Goal: Communication & Community: Answer question/provide support

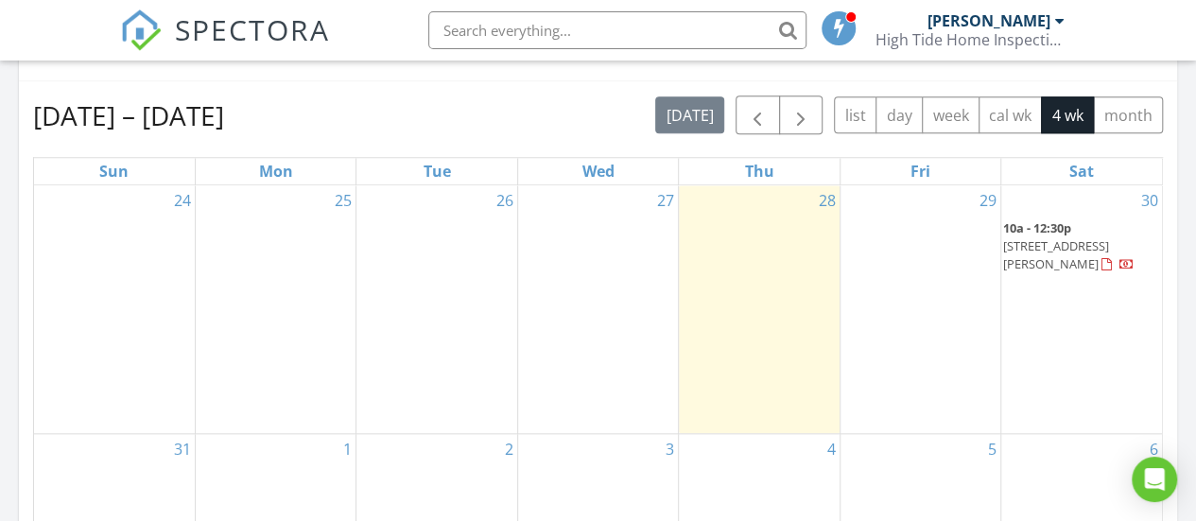
scroll to position [828, 0]
click at [1117, 278] on div "30 10a - 12:30p 4 Gibson Ln, Middle Township 08210" at bounding box center [1081, 308] width 161 height 248
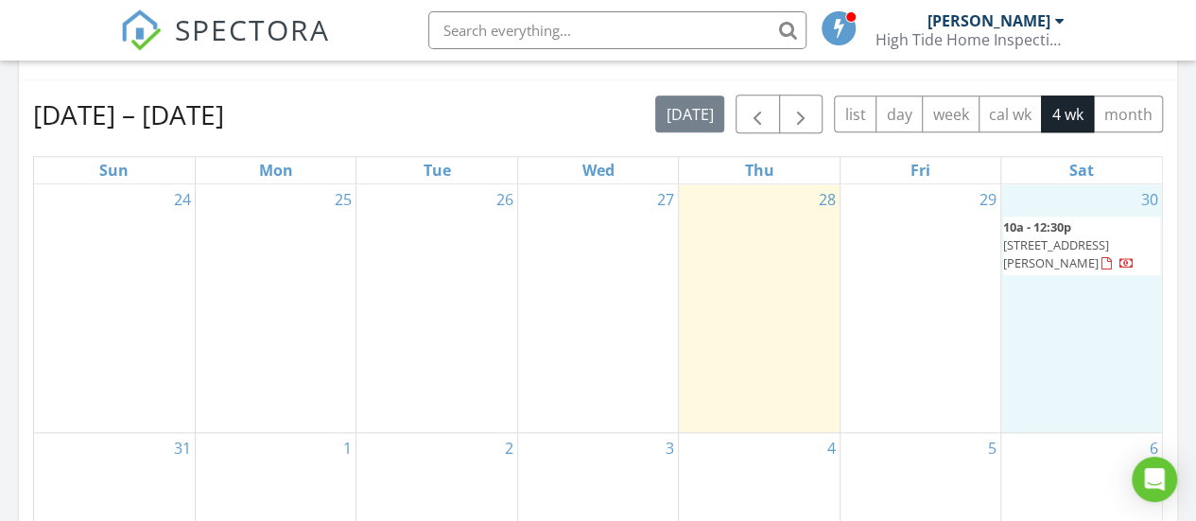
click at [1089, 216] on link "10a - 12:30p 4 Gibson Ln, Middle Township 08210" at bounding box center [1081, 246] width 157 height 60
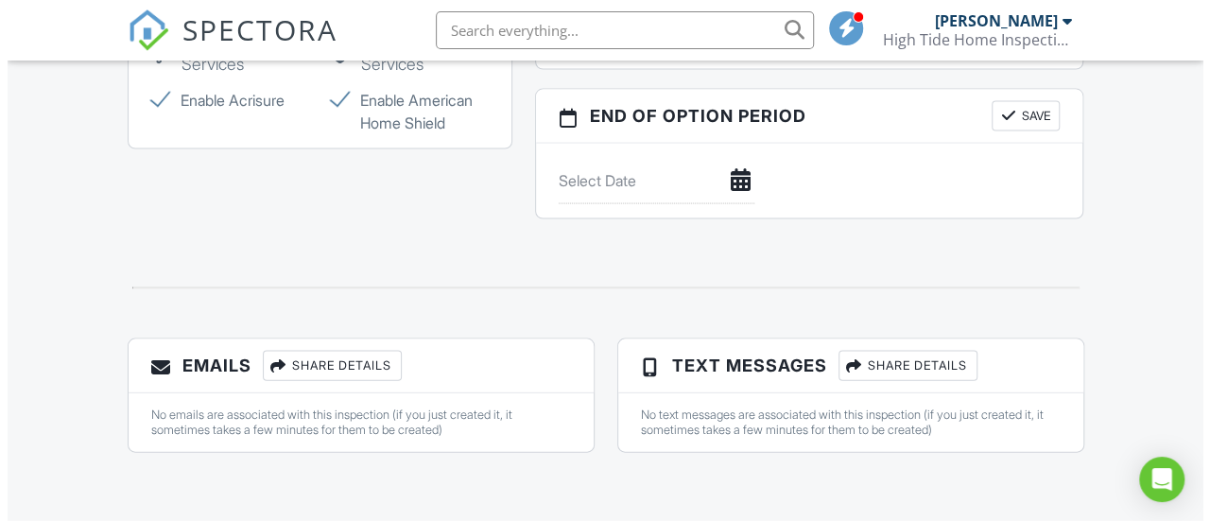
scroll to position [1877, 0]
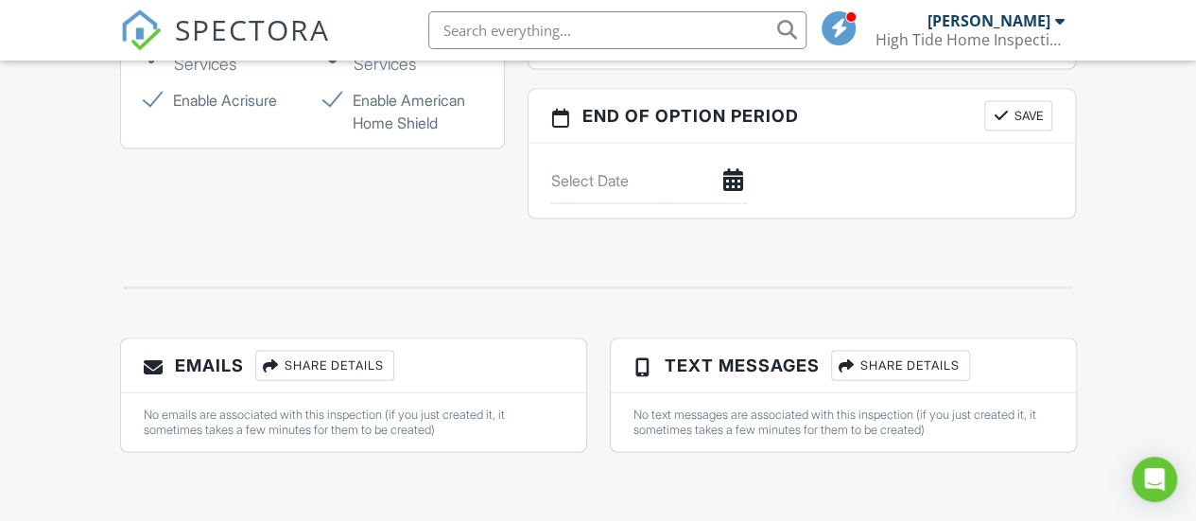
click at [316, 375] on div "Share Details" at bounding box center [324, 366] width 139 height 30
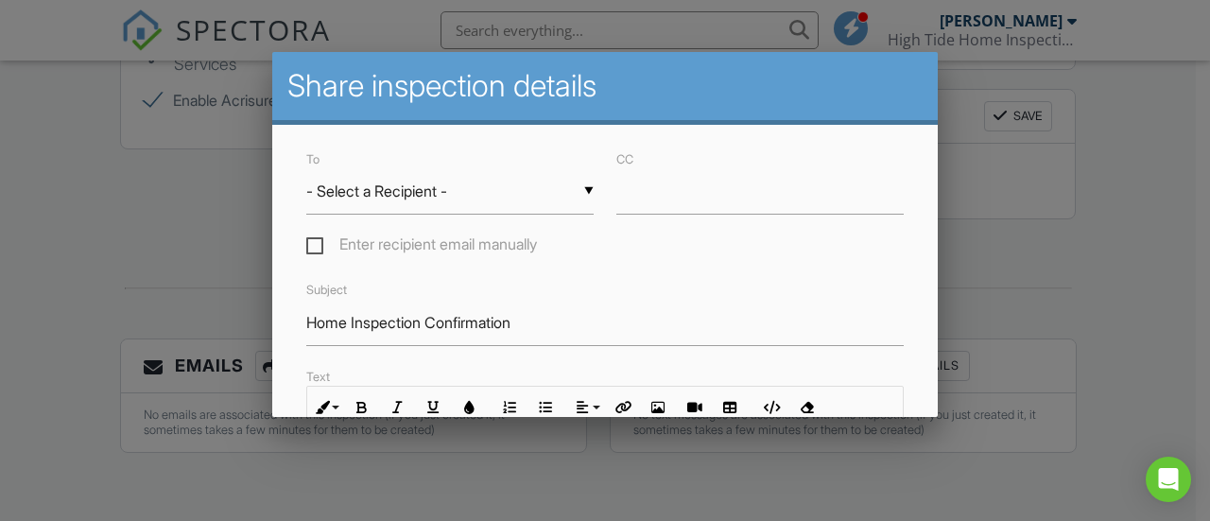
click at [418, 166] on div "To ▼ - Select a Recipient - - Select a Recipient - Jackie Huster (Client) Carly…" at bounding box center [450, 203] width 310 height 112
click at [417, 181] on div "▼ - Select a Recipient - - Select a Recipient - Jackie Huster (Client) Carly Ra…" at bounding box center [449, 191] width 287 height 46
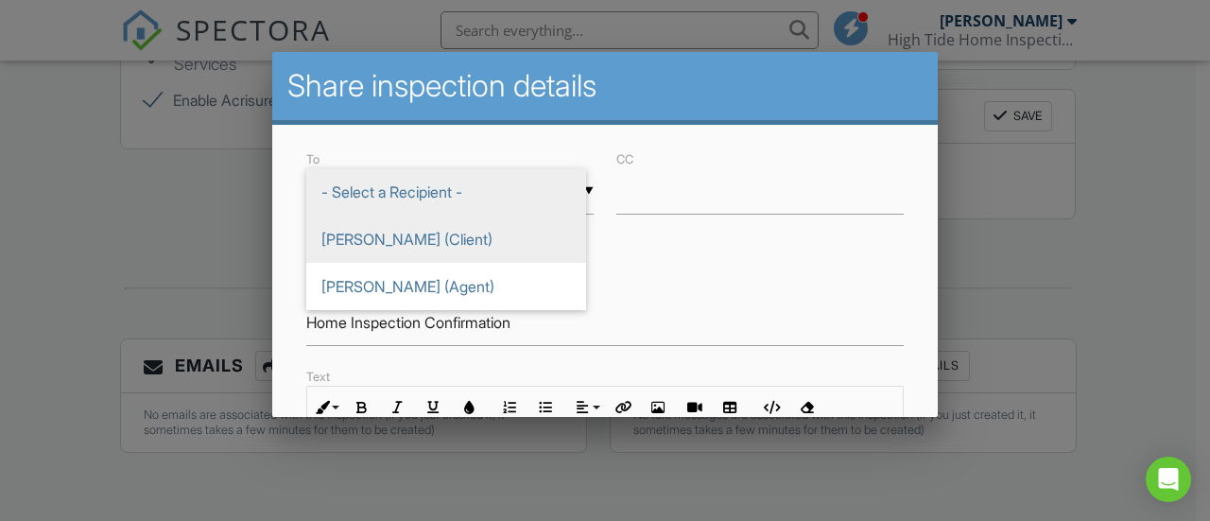
click at [417, 237] on span "Jackie Huster (Client)" at bounding box center [446, 239] width 280 height 47
type input "Jackie Huster (Client)"
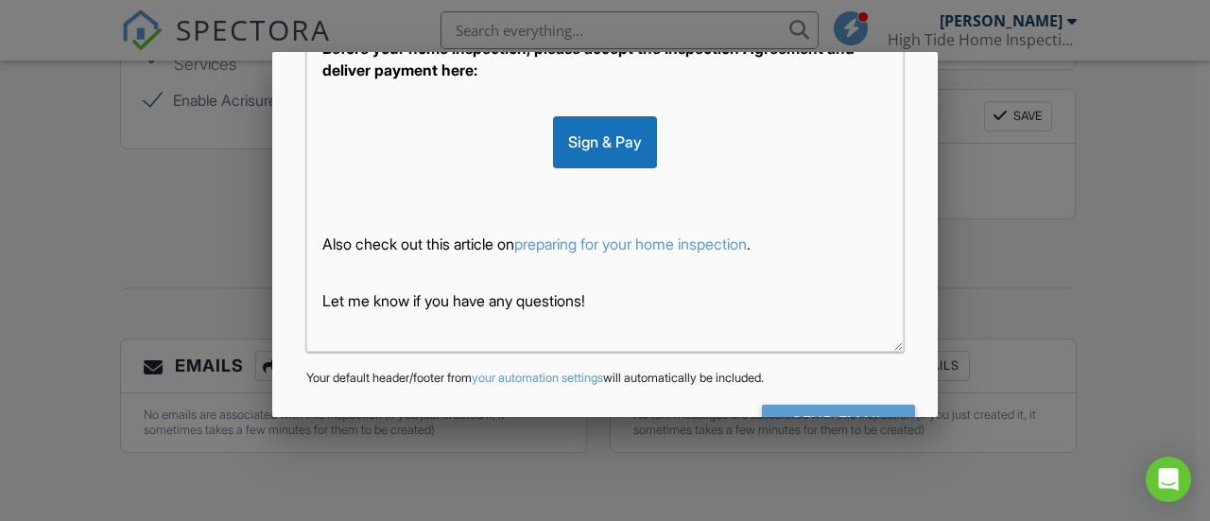
scroll to position [607, 0]
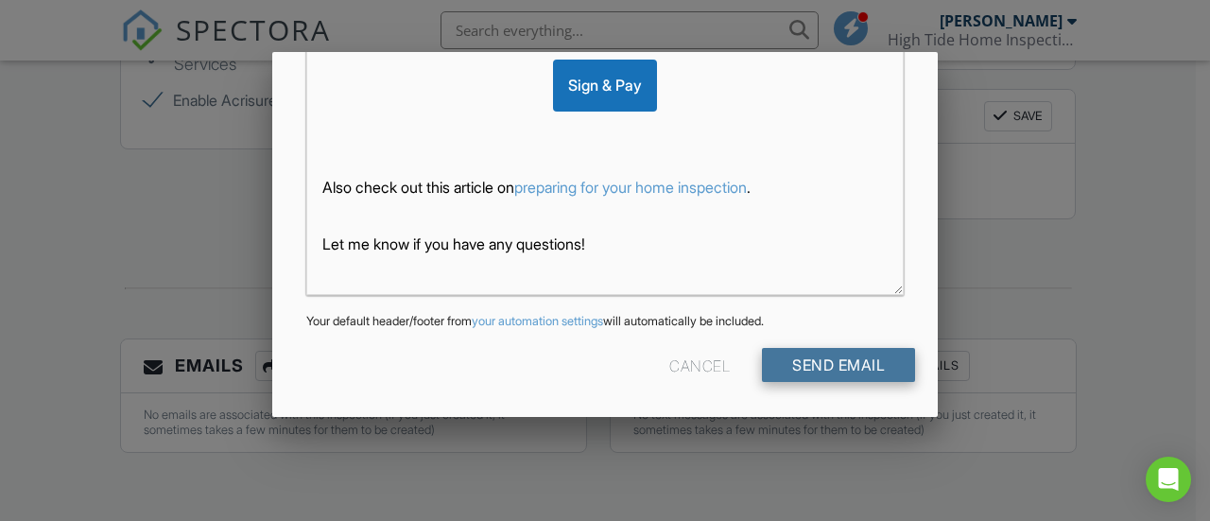
click at [823, 371] on input "Send Email" at bounding box center [838, 365] width 153 height 34
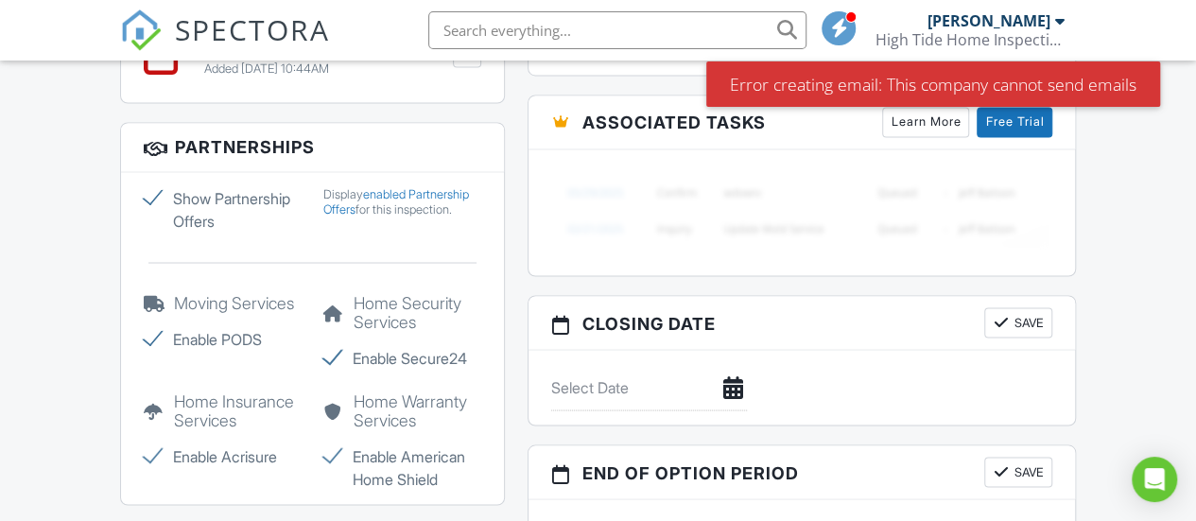
scroll to position [1965, 0]
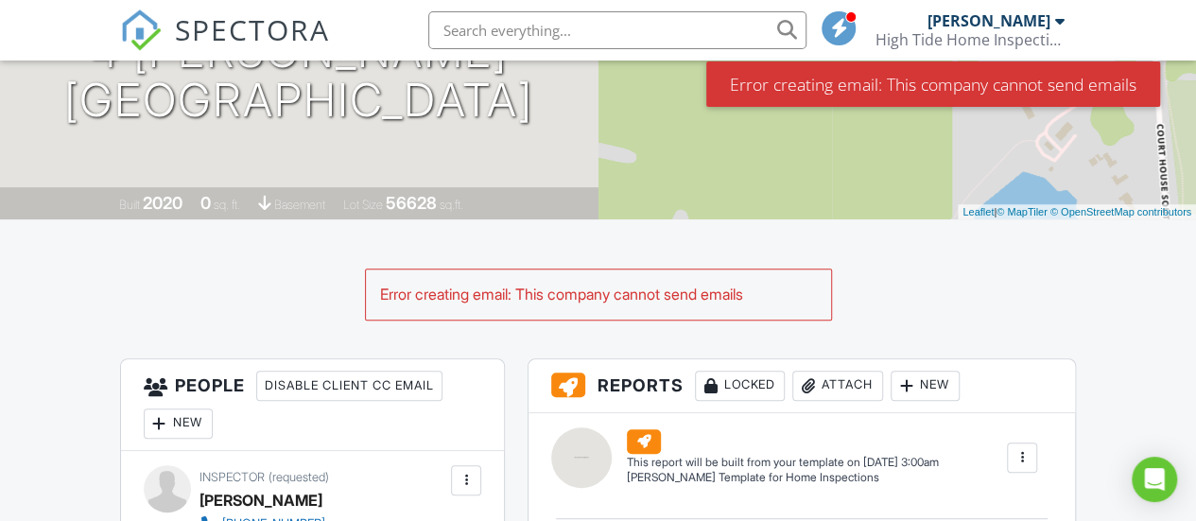
click at [1013, 29] on div "[PERSON_NAME]" at bounding box center [988, 20] width 123 height 19
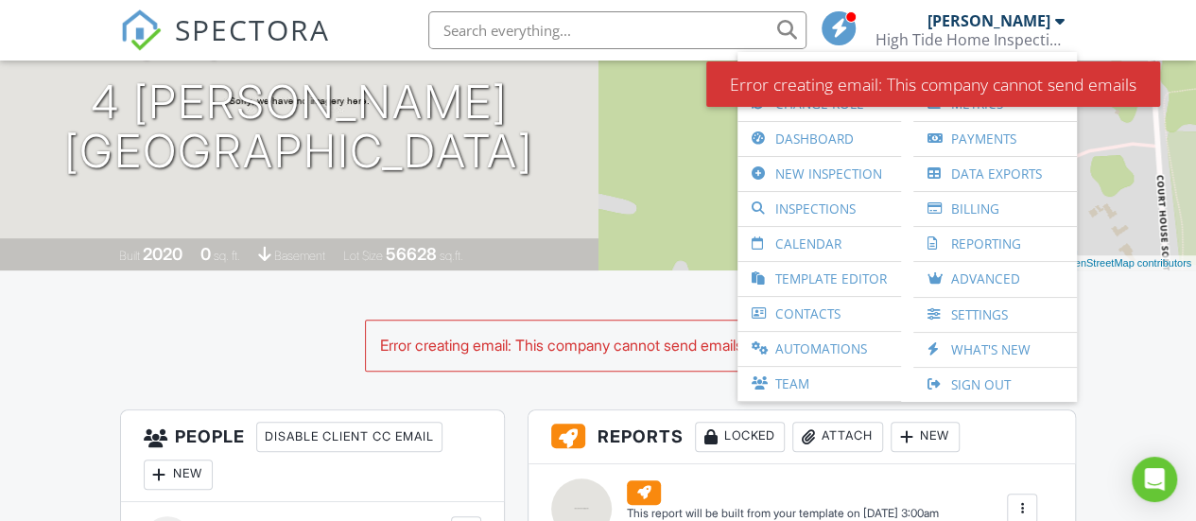
scroll to position [233, 0]
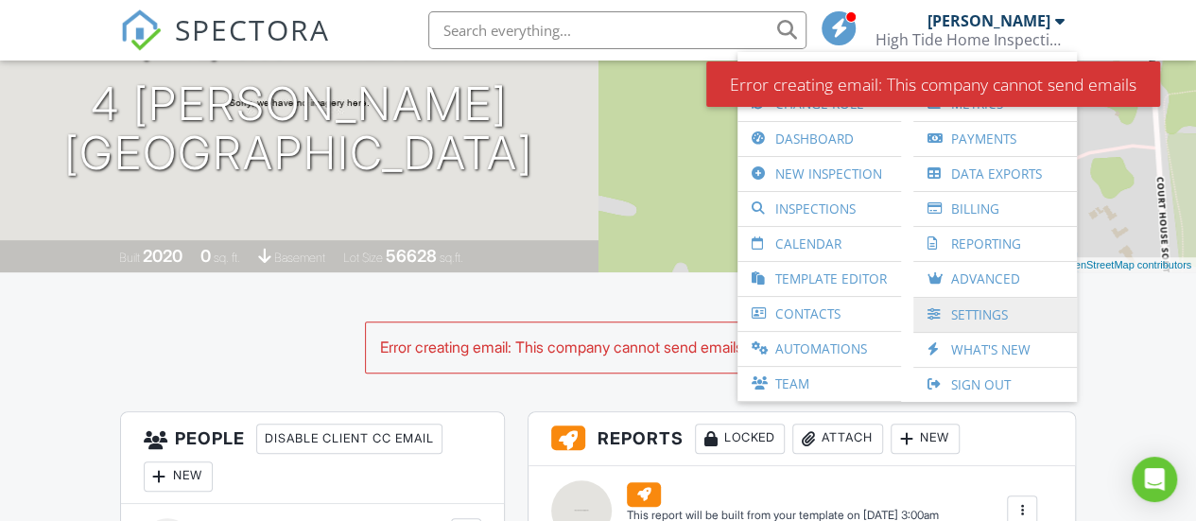
click at [985, 306] on link "Settings" at bounding box center [995, 315] width 145 height 34
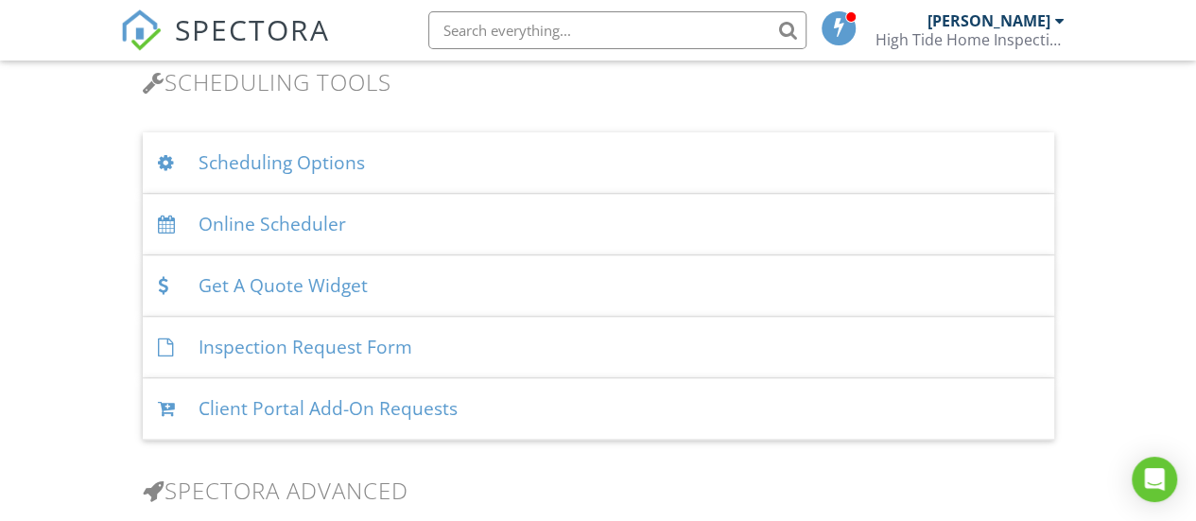
scroll to position [1242, 0]
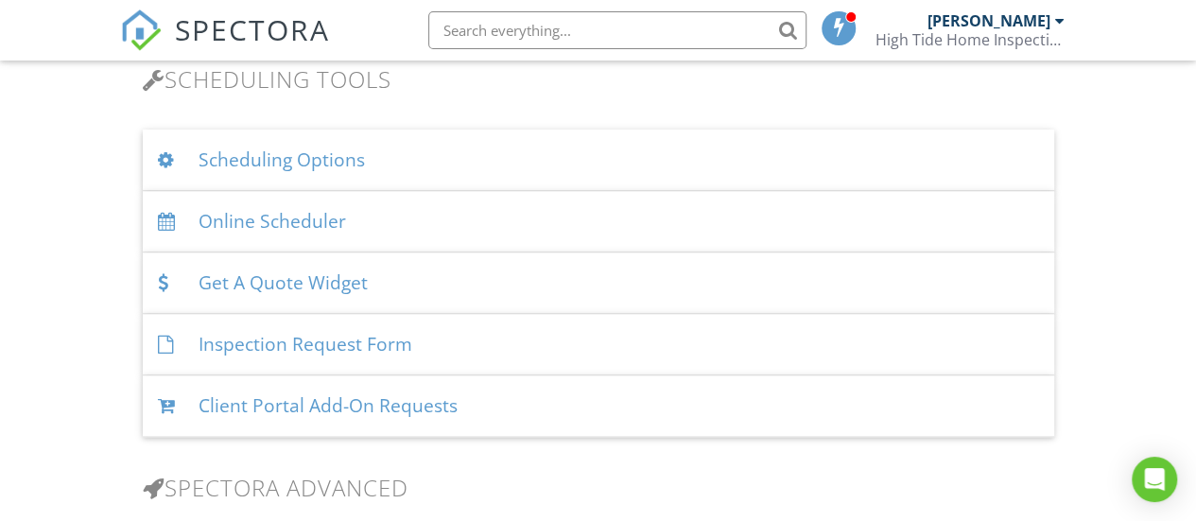
click at [304, 141] on div "Scheduling Options" at bounding box center [598, 160] width 911 height 61
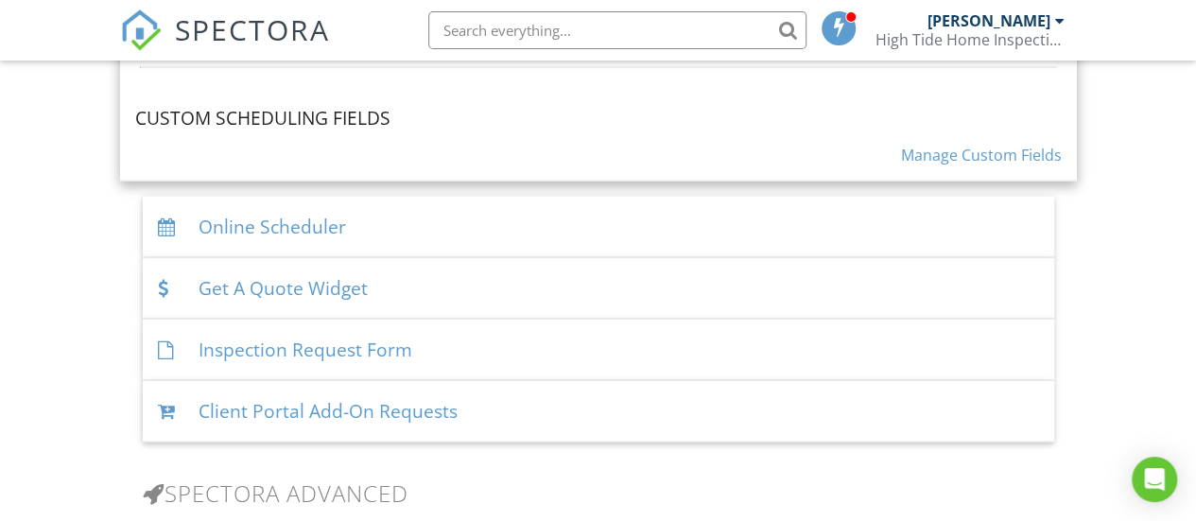
scroll to position [2107, 0]
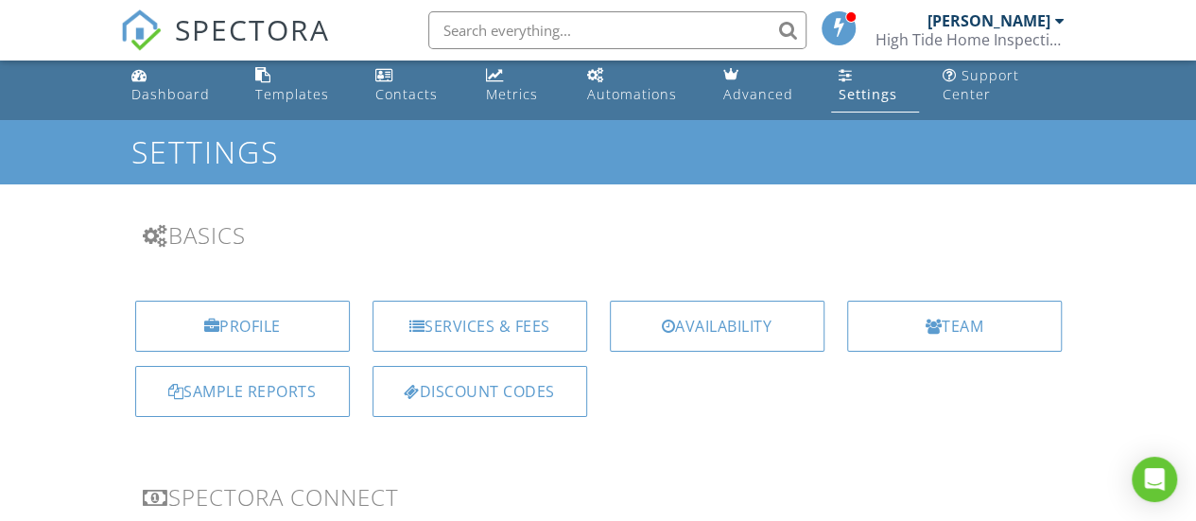
scroll to position [0, 0]
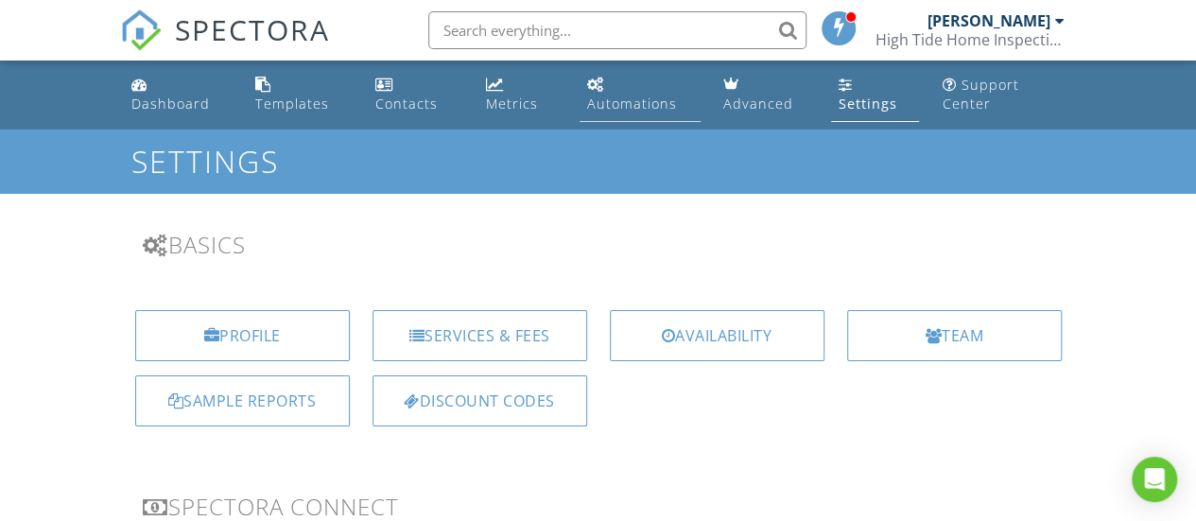
click at [667, 110] on div "Automations" at bounding box center [632, 104] width 90 height 18
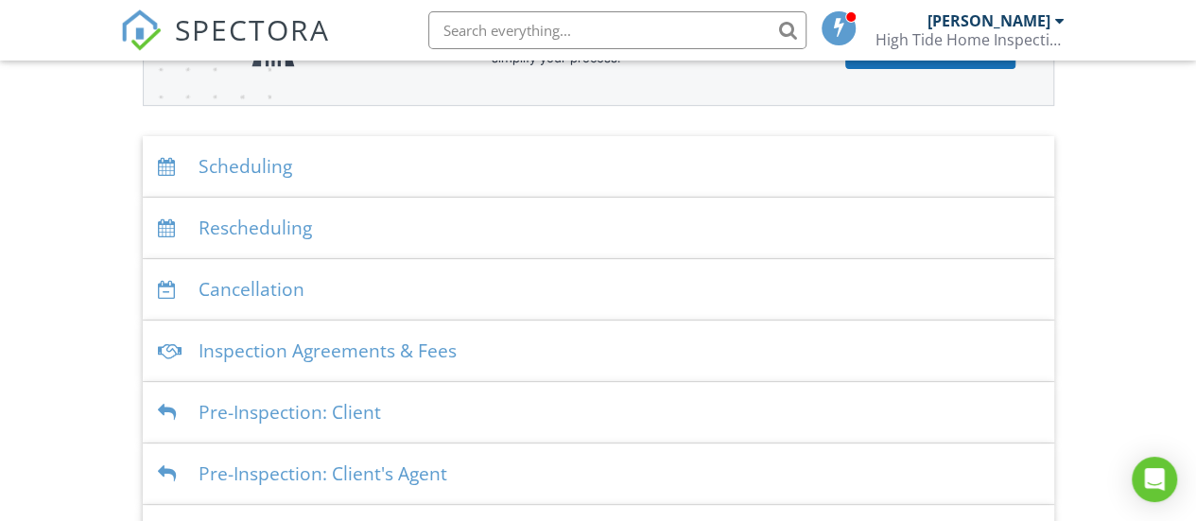
scroll to position [338, 0]
click at [268, 182] on div "Scheduling" at bounding box center [598, 167] width 911 height 61
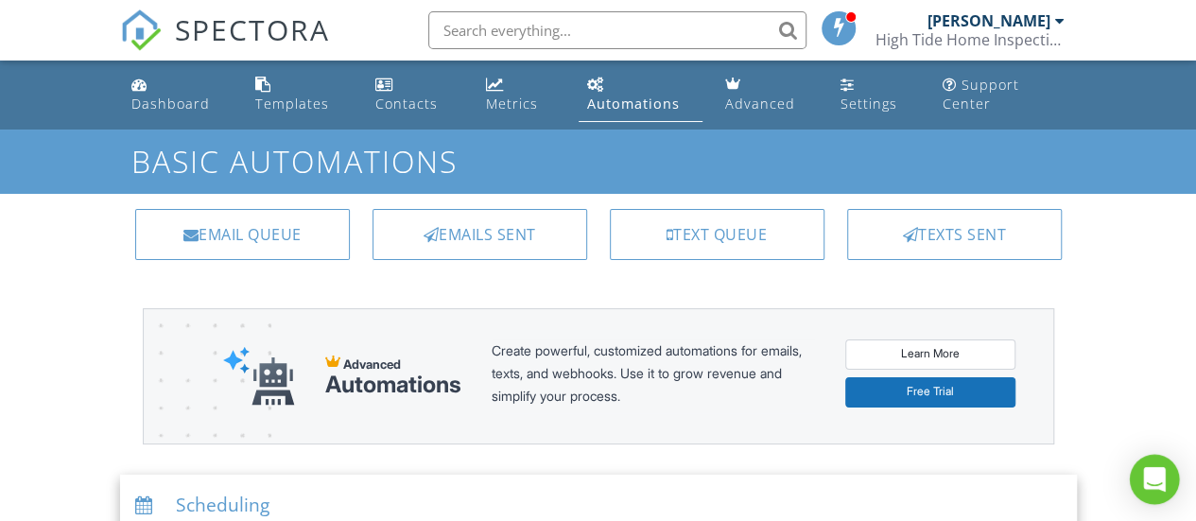
click at [1158, 480] on icon "Open Intercom Messenger" at bounding box center [1154, 479] width 22 height 25
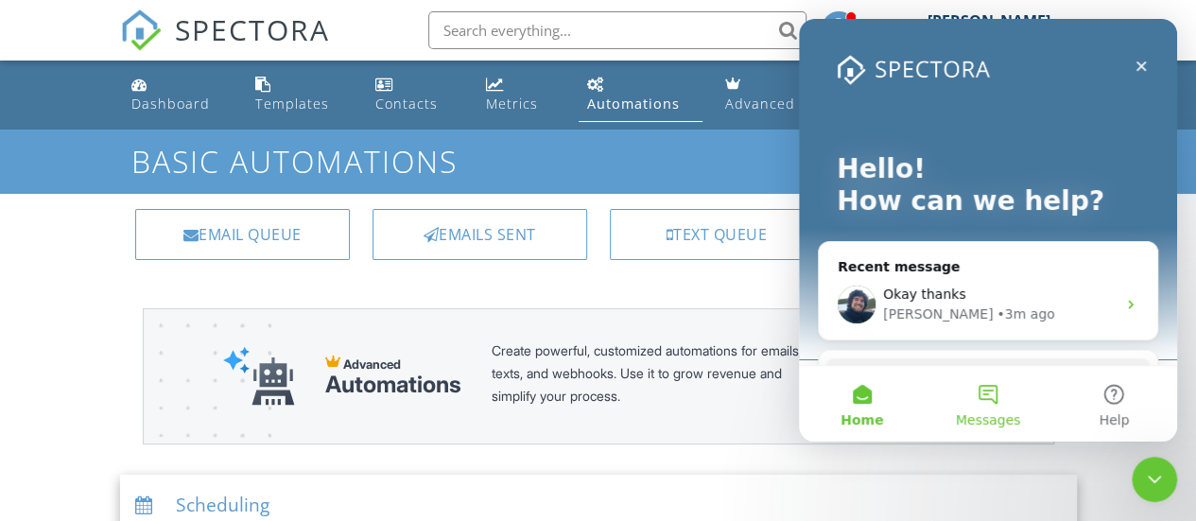
click at [996, 418] on span "Messages" at bounding box center [988, 419] width 65 height 13
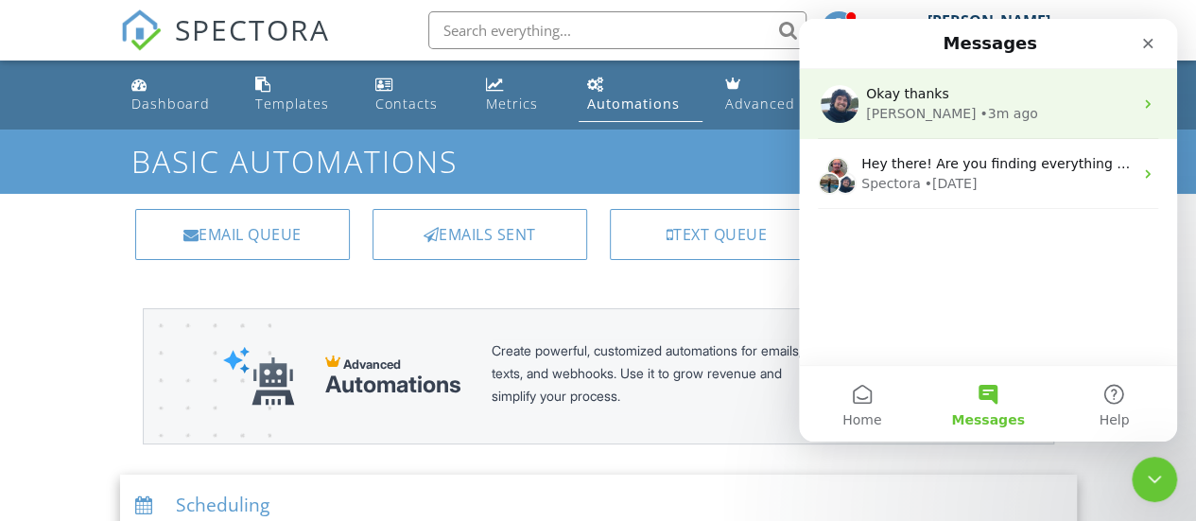
click at [944, 95] on div "Okay thanks" at bounding box center [999, 94] width 267 height 20
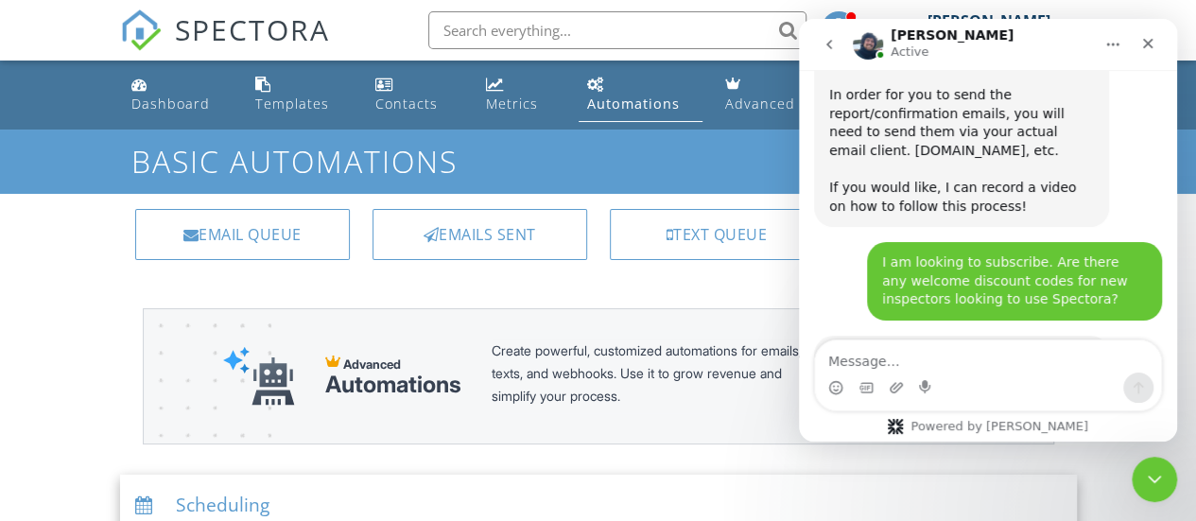
scroll to position [2783, 0]
click at [901, 356] on textarea "Message…" at bounding box center [988, 356] width 346 height 32
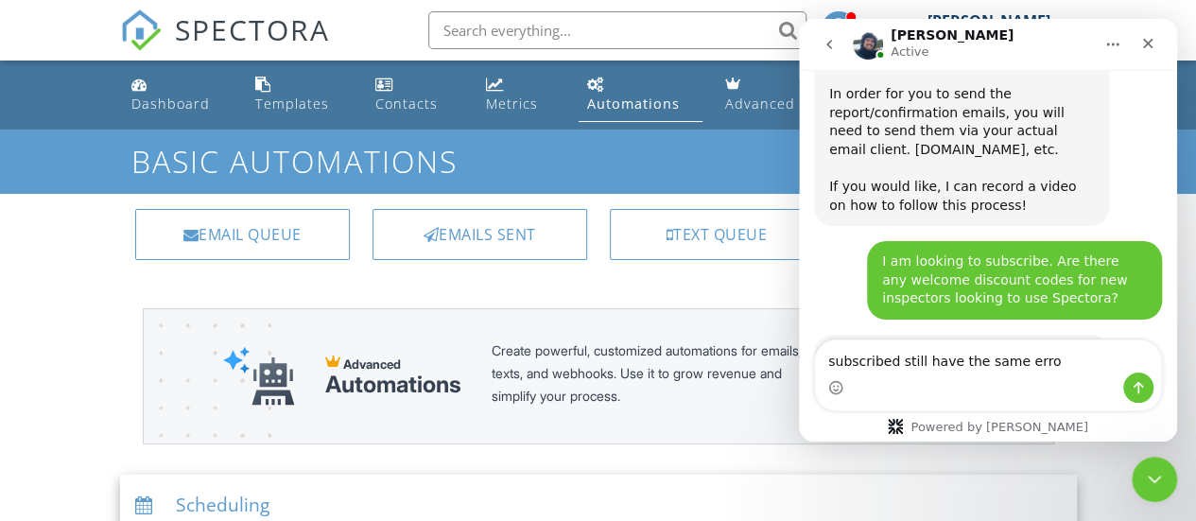
type textarea "subscribed still have the same error"
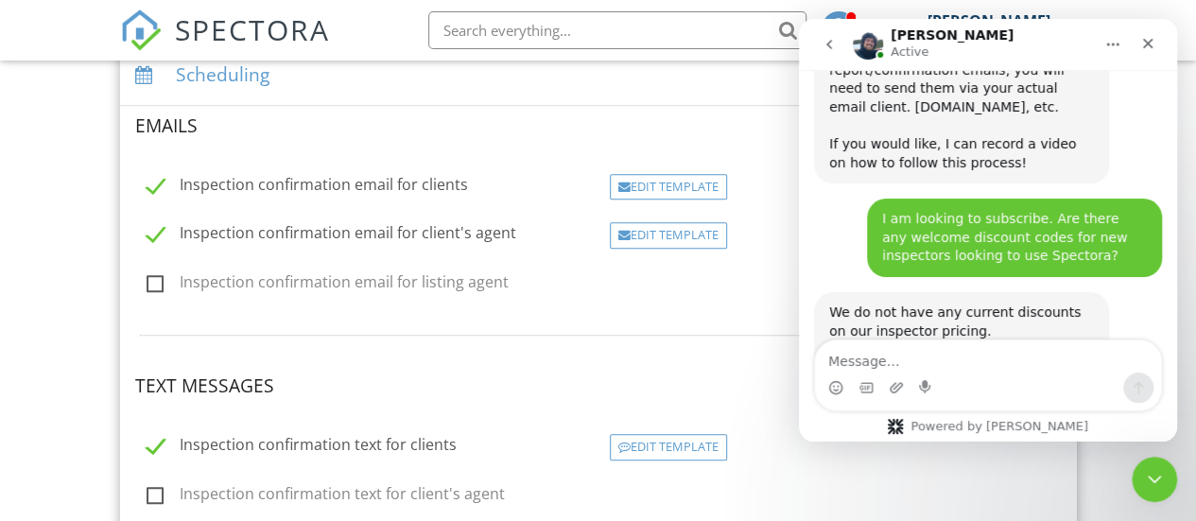
scroll to position [462, 0]
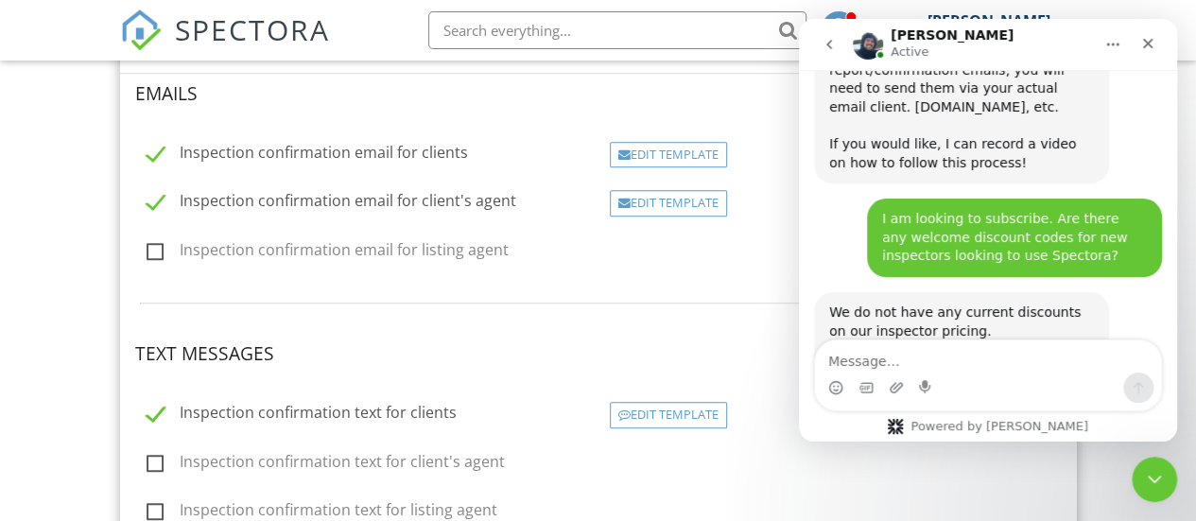
click at [4, 319] on div "Dashboard Templates Contacts Metrics Automations Advanced Settings Support Cent…" at bounding box center [598, 384] width 1196 height 1572
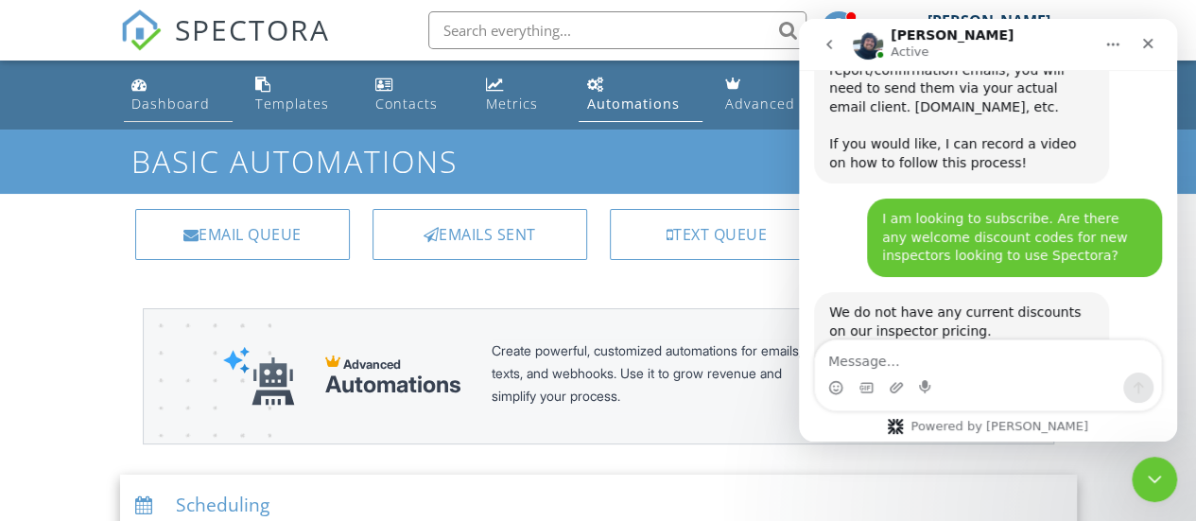
click at [193, 101] on div "Dashboard" at bounding box center [170, 104] width 78 height 18
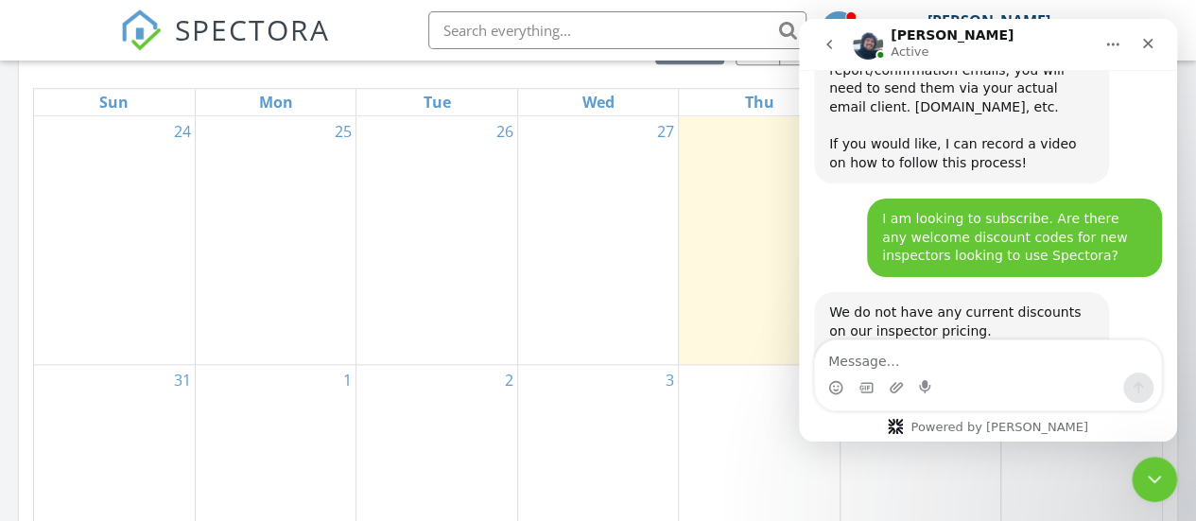
scroll to position [977, 0]
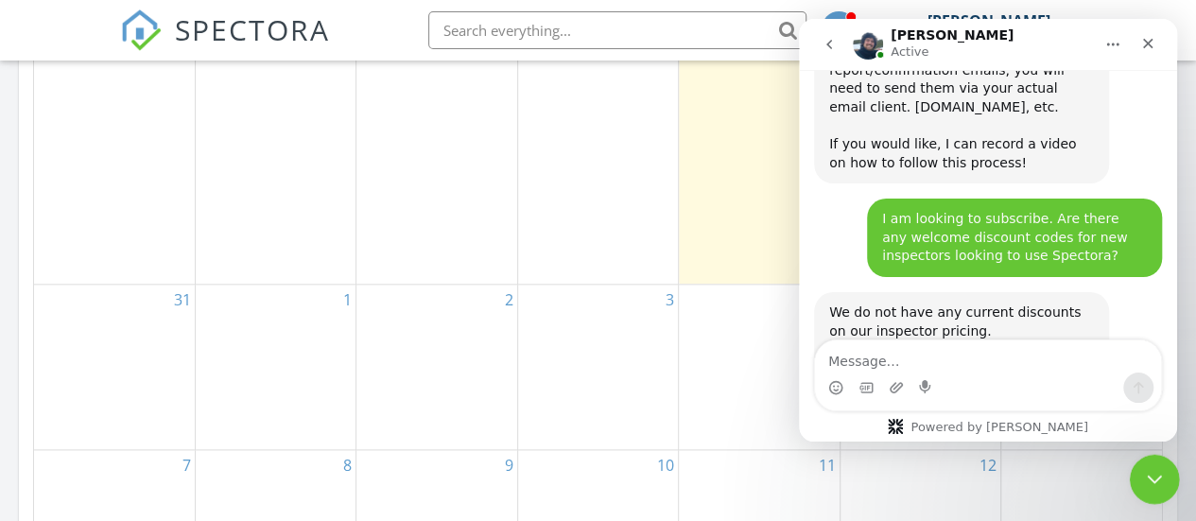
click html
click at [1152, 476] on icon "Close Intercom Messenger" at bounding box center [1151, 476] width 23 height 23
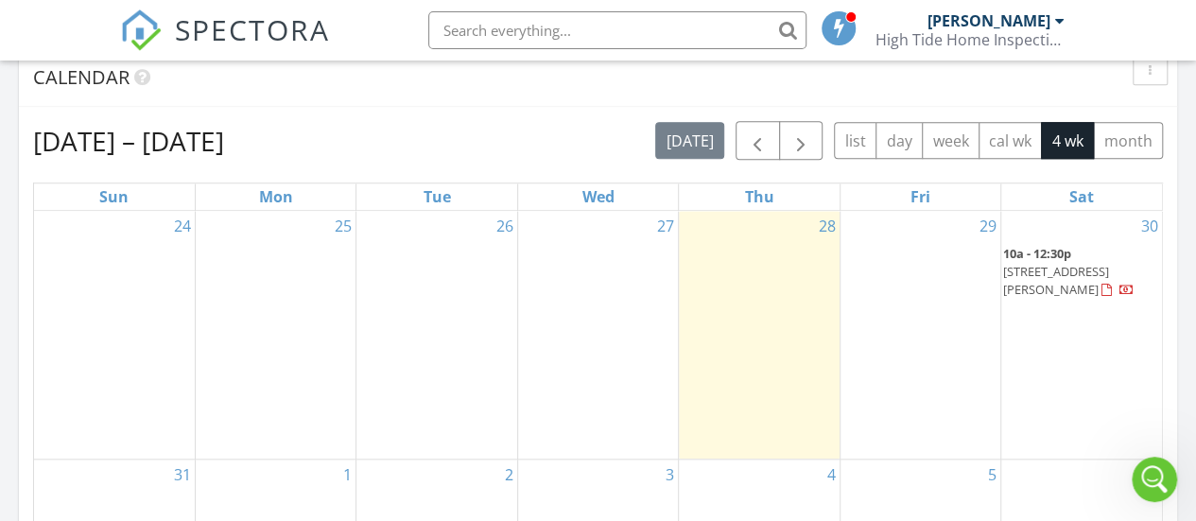
scroll to position [801, 0]
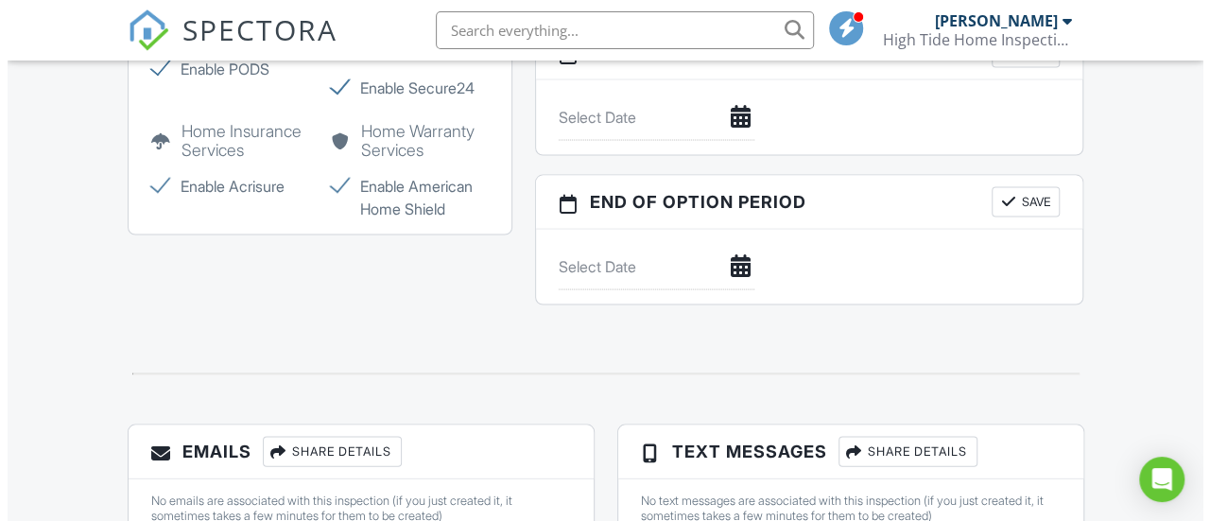
scroll to position [1877, 0]
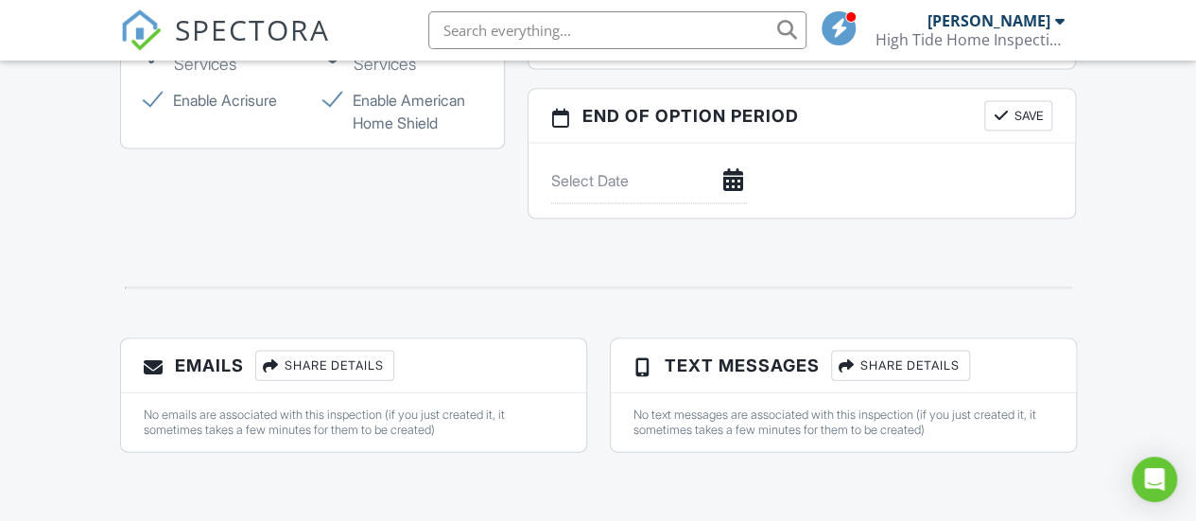
click at [934, 368] on div "Share Details" at bounding box center [900, 366] width 139 height 30
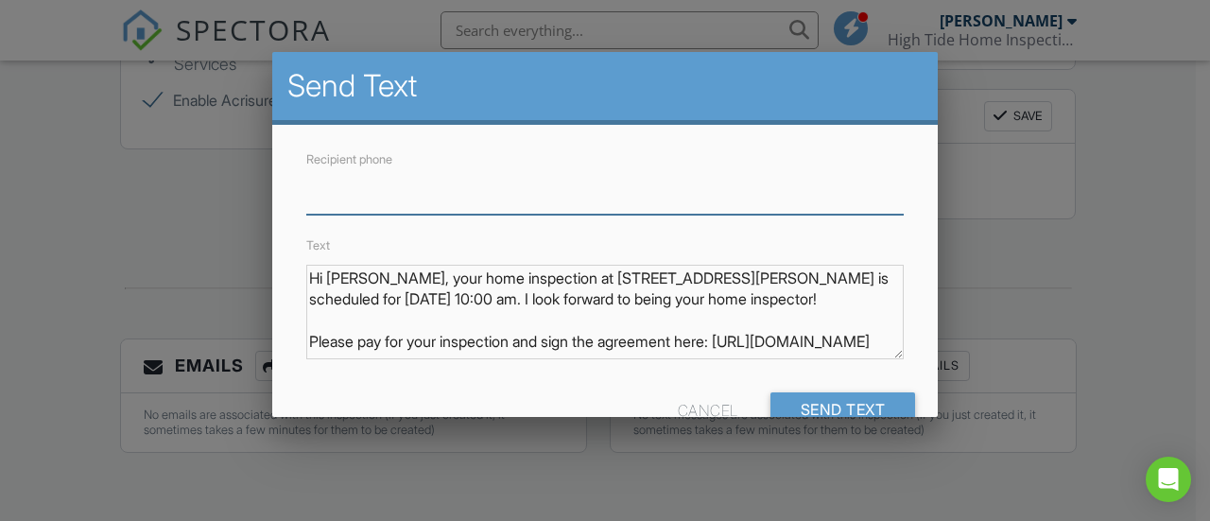
click at [478, 200] on input "Recipient phone" at bounding box center [605, 191] width 598 height 46
type input "6095015239"
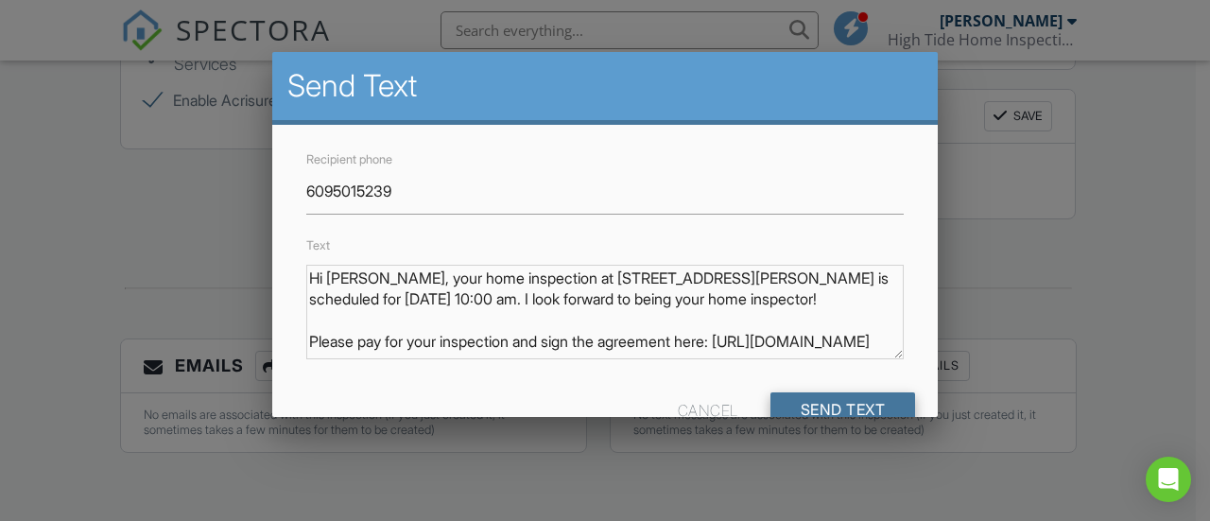
click at [840, 405] on input "Send Text" at bounding box center [844, 409] width 146 height 34
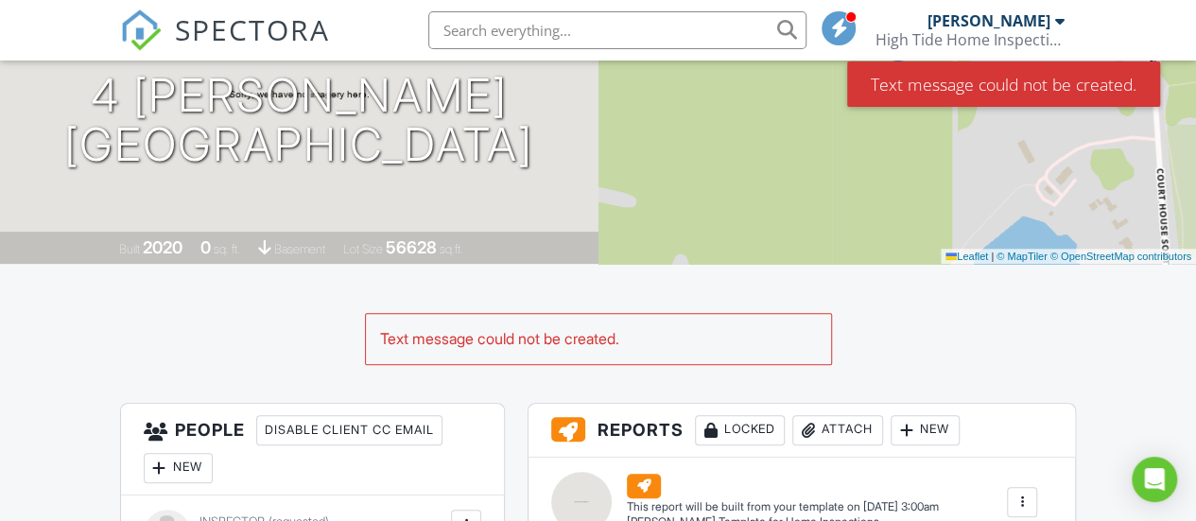
scroll to position [233, 0]
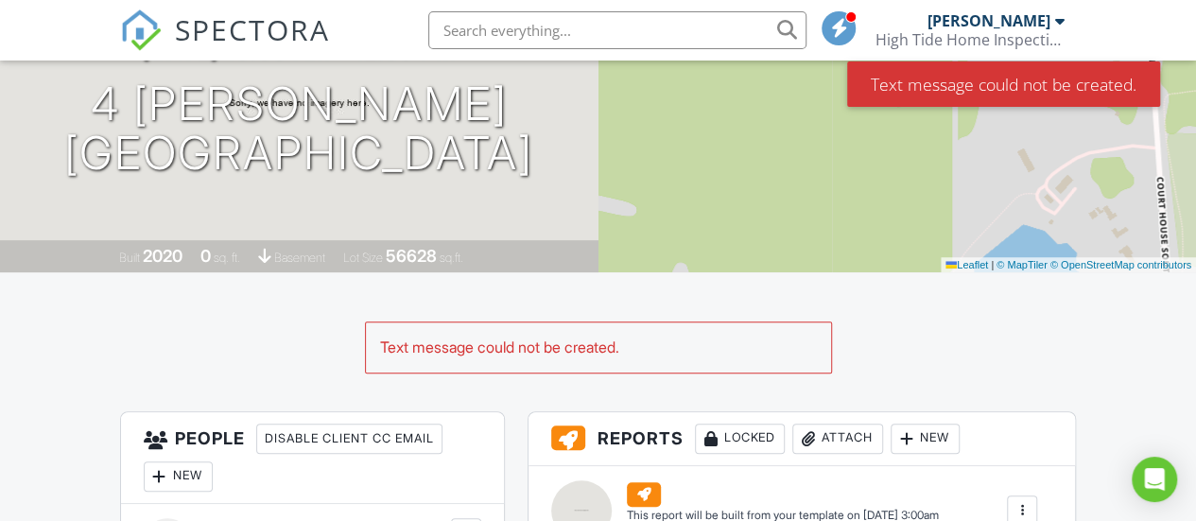
drag, startPoint x: 1149, startPoint y: 469, endPoint x: 1182, endPoint y: 423, distance: 56.9
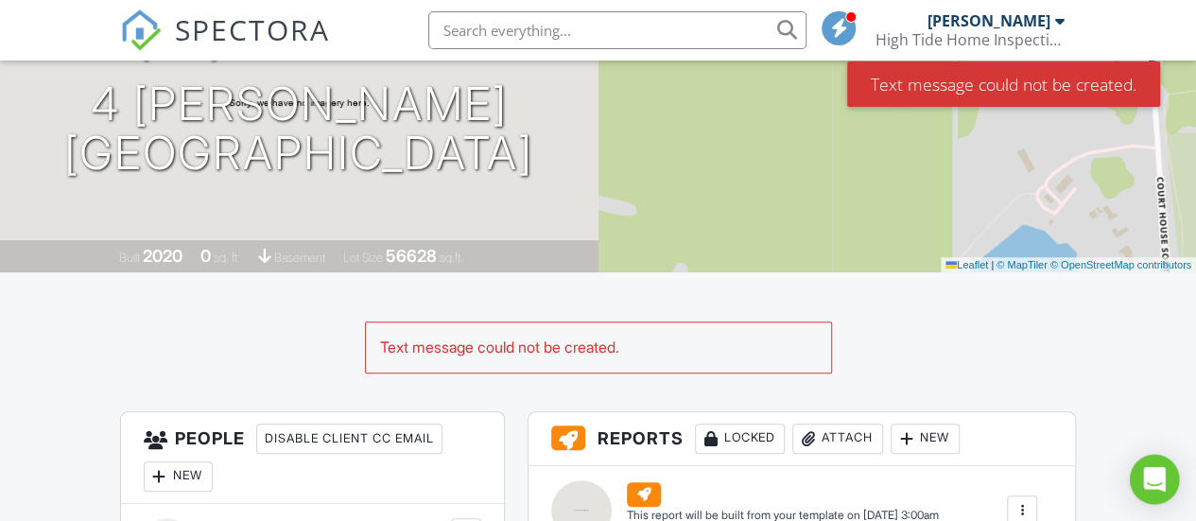
click at [1150, 475] on icon "Open Intercom Messenger" at bounding box center [1154, 479] width 22 height 25
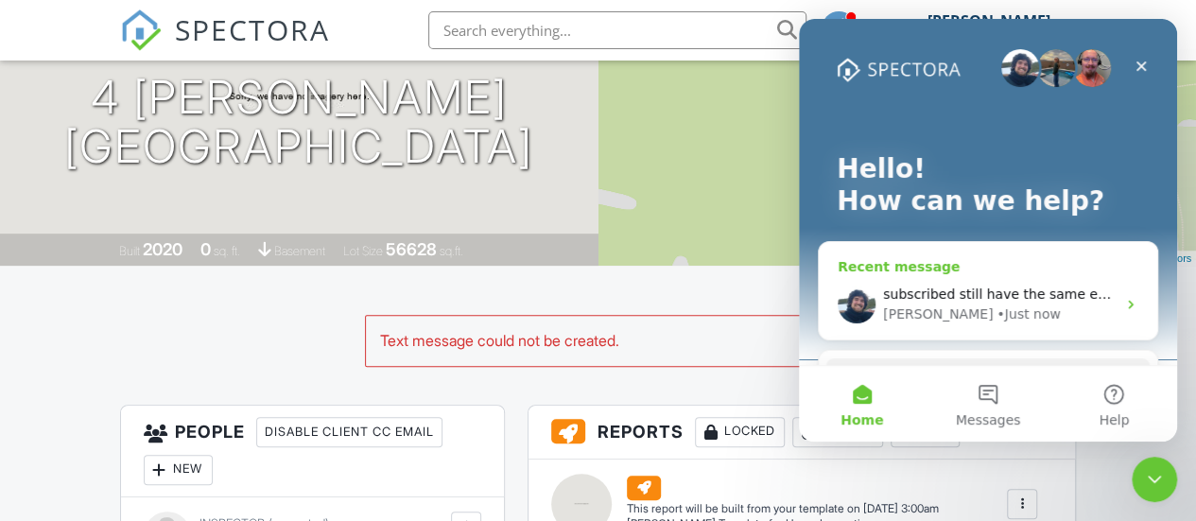
scroll to position [236, 0]
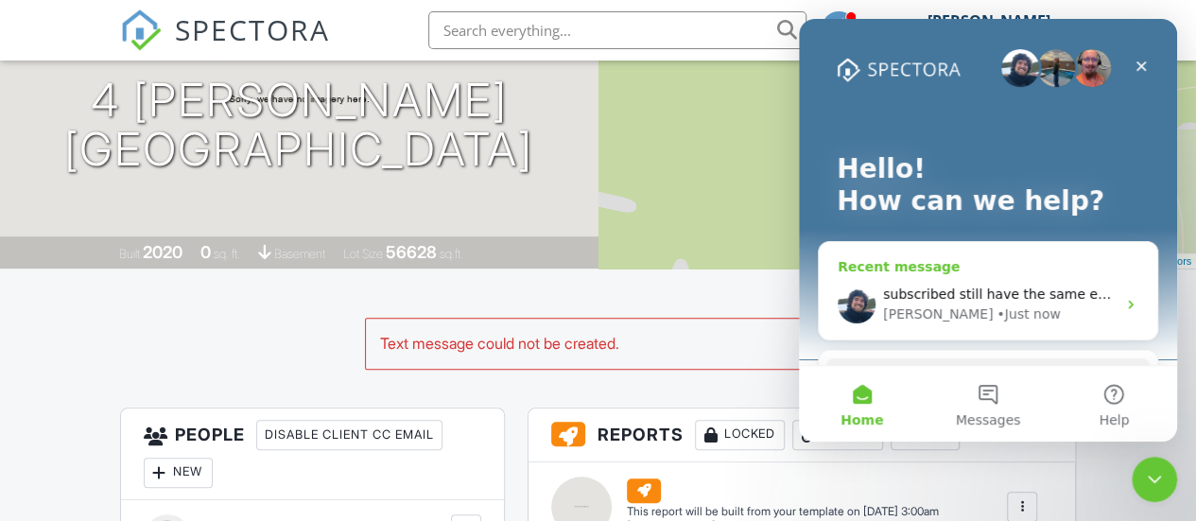
drag, startPoint x: 1036, startPoint y: 317, endPoint x: 1096, endPoint y: 281, distance: 69.6
drag, startPoint x: 1096, startPoint y: 281, endPoint x: 1156, endPoint y: 385, distance: 120.3
click at [1156, 385] on button "Help" at bounding box center [1114, 404] width 126 height 76
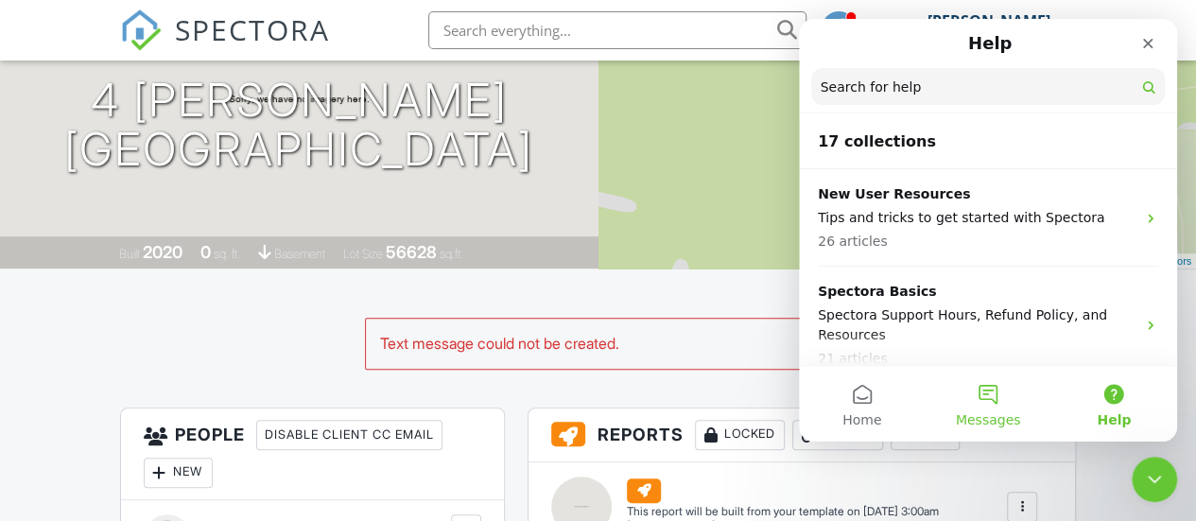
click at [969, 399] on button "Messages" at bounding box center [988, 404] width 126 height 76
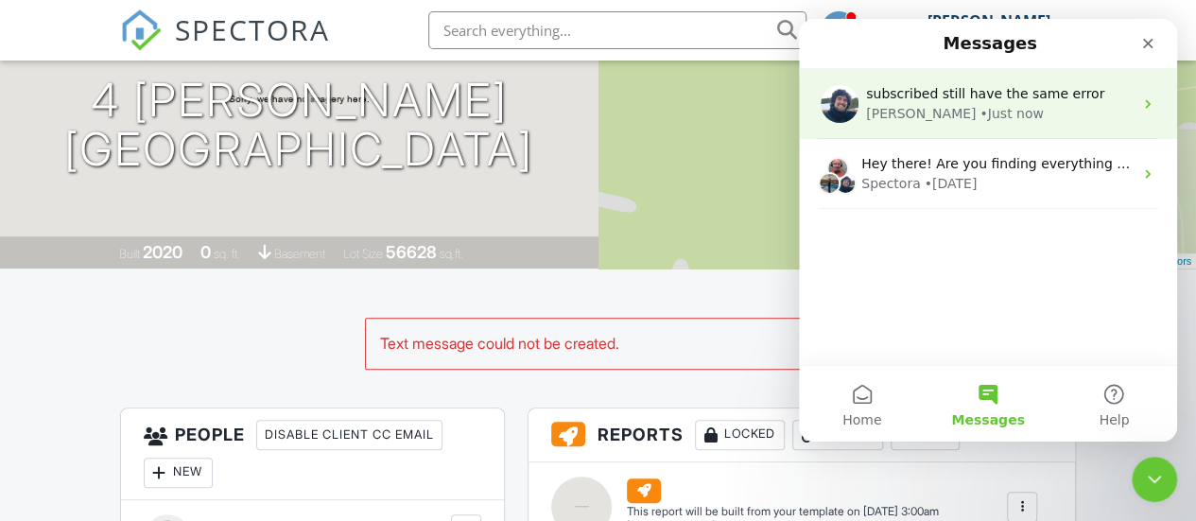
click at [974, 122] on div "Ryan • Just now" at bounding box center [999, 114] width 267 height 20
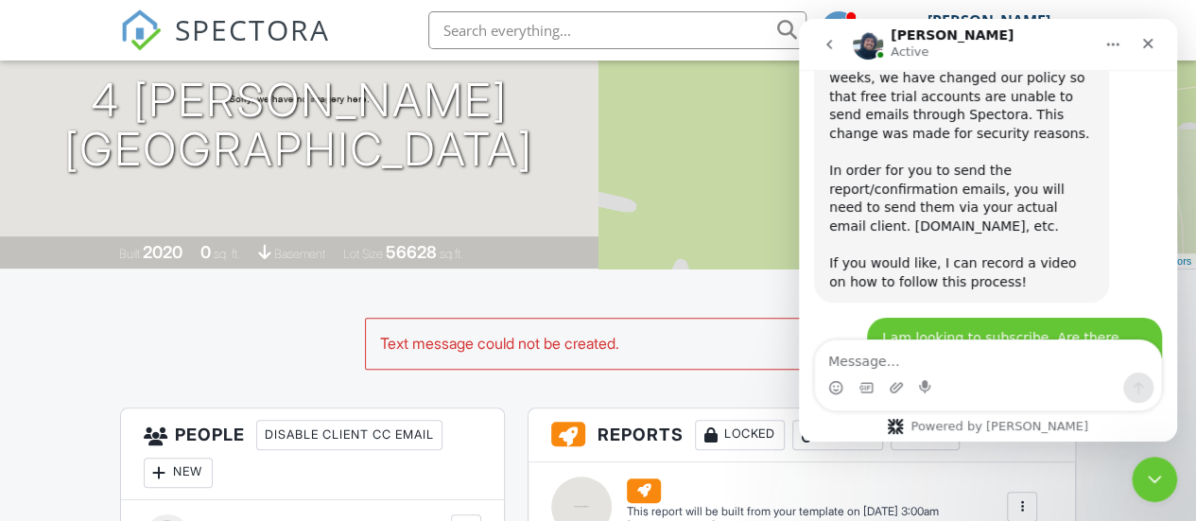
scroll to position [2826, 0]
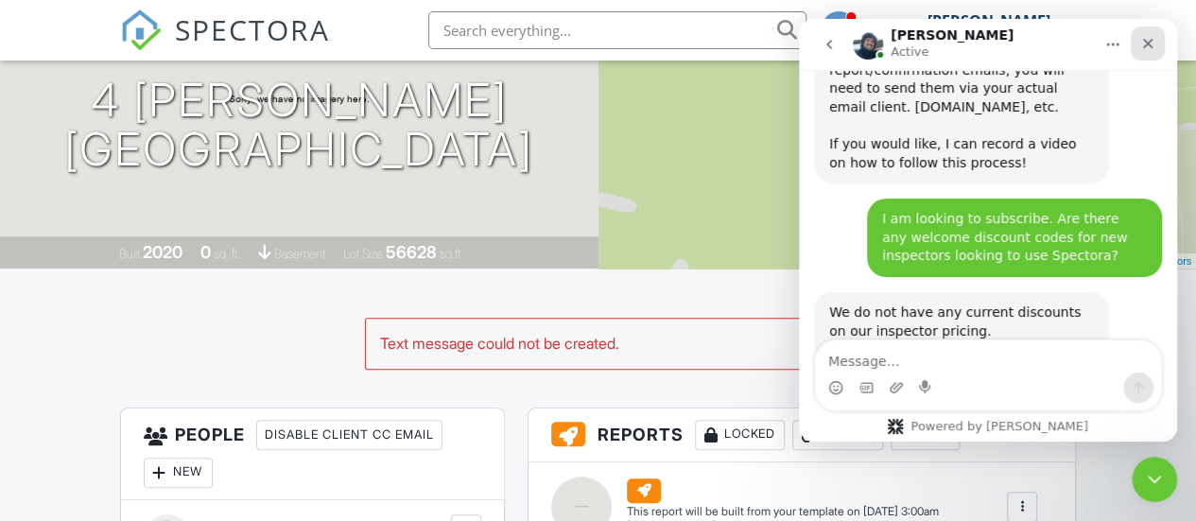
click at [1154, 39] on icon "Close" at bounding box center [1147, 43] width 15 height 15
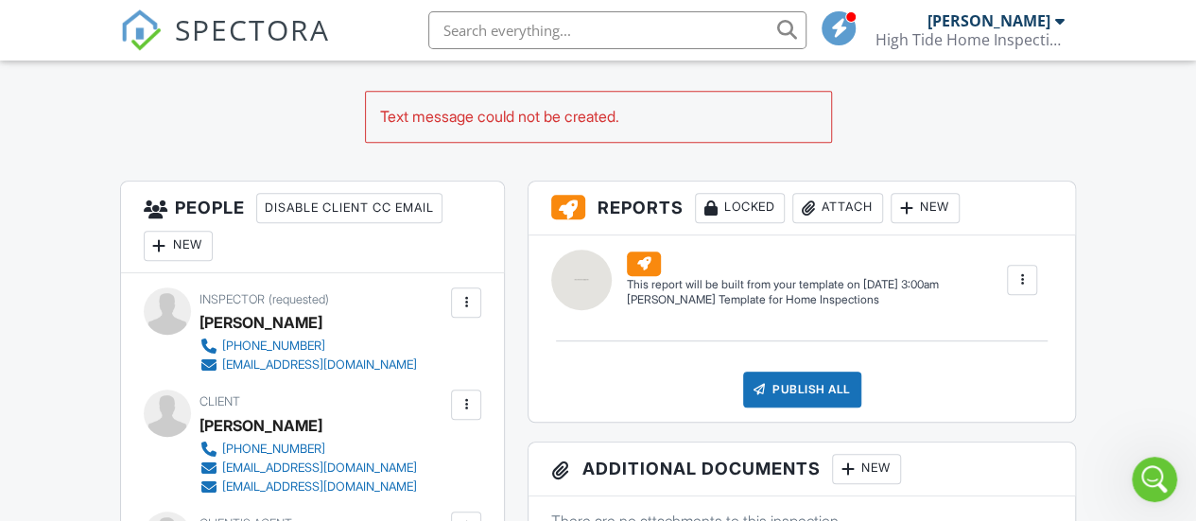
scroll to position [0, 0]
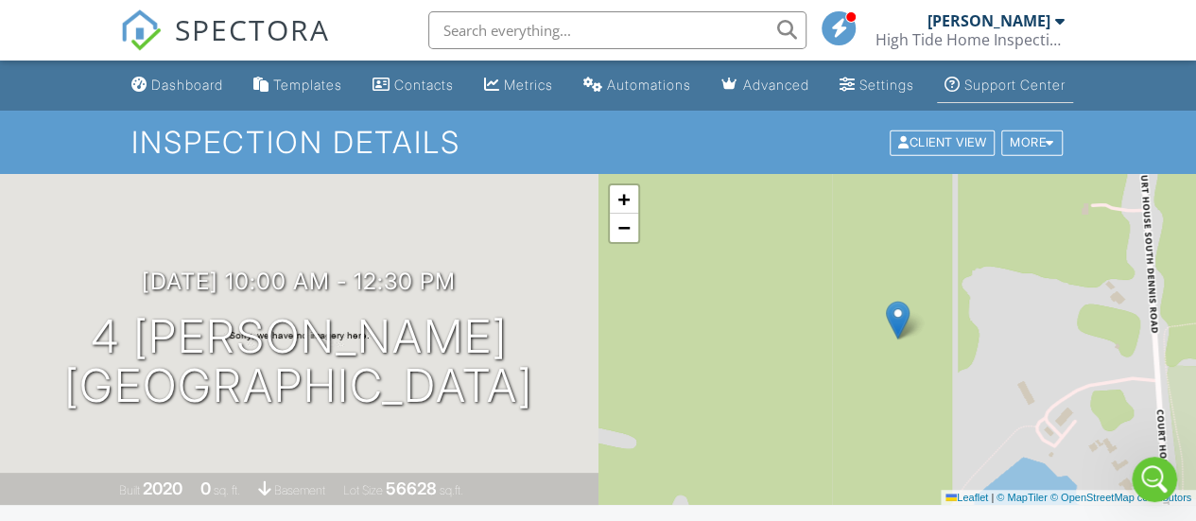
click at [987, 88] on div "Support Center" at bounding box center [1014, 85] width 101 height 16
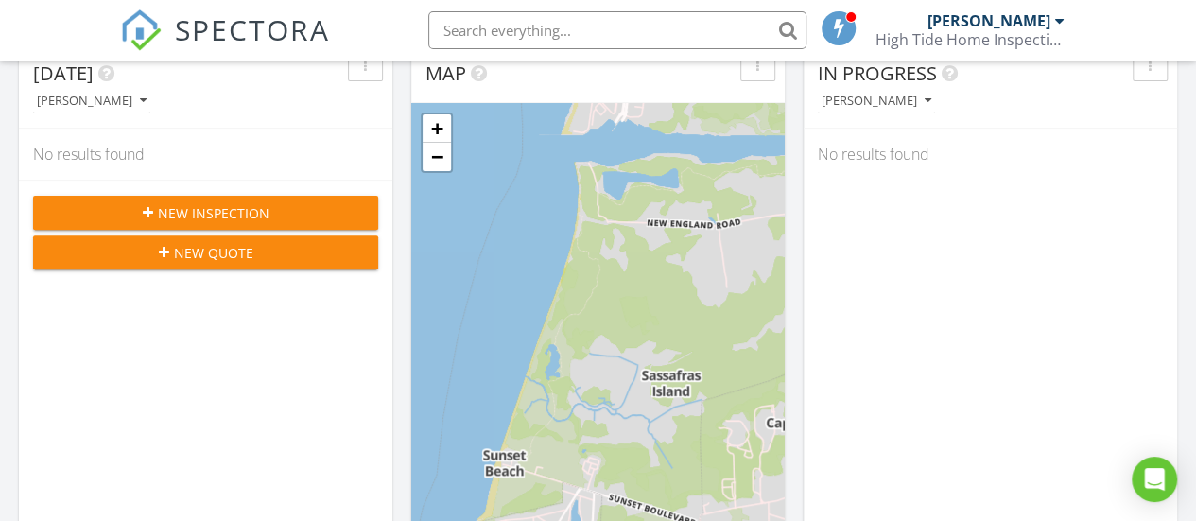
scroll to position [234, 0]
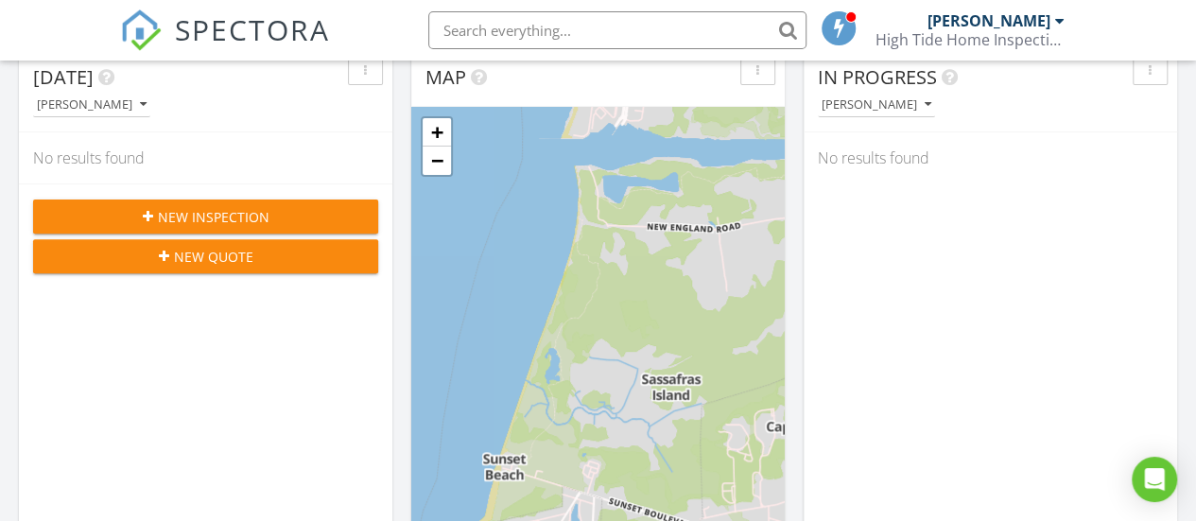
click at [996, 35] on div "High Tide Home Inspections LLC" at bounding box center [969, 39] width 189 height 19
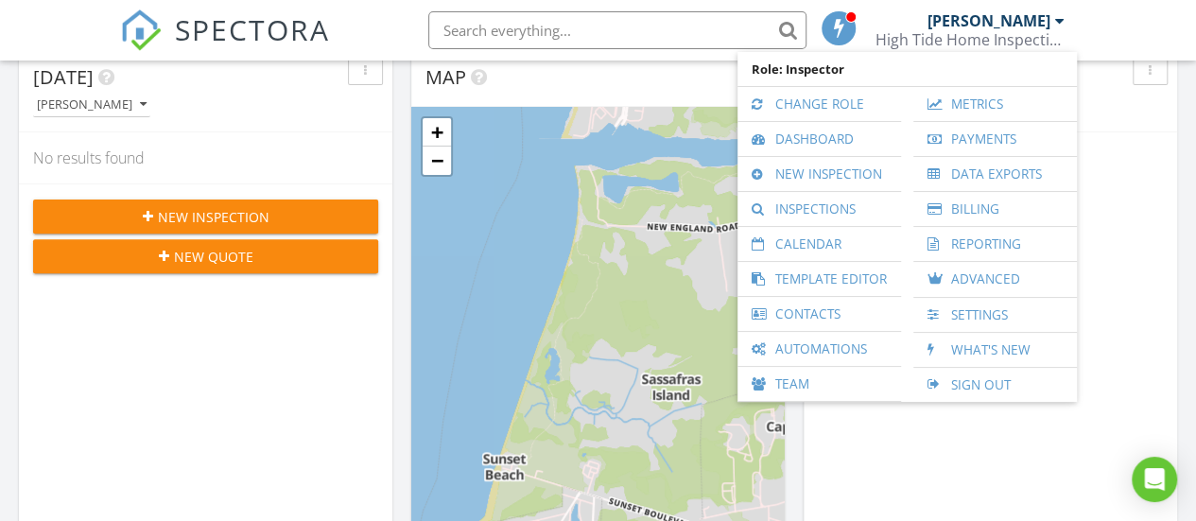
click at [1000, 24] on div "[PERSON_NAME]" at bounding box center [988, 20] width 123 height 19
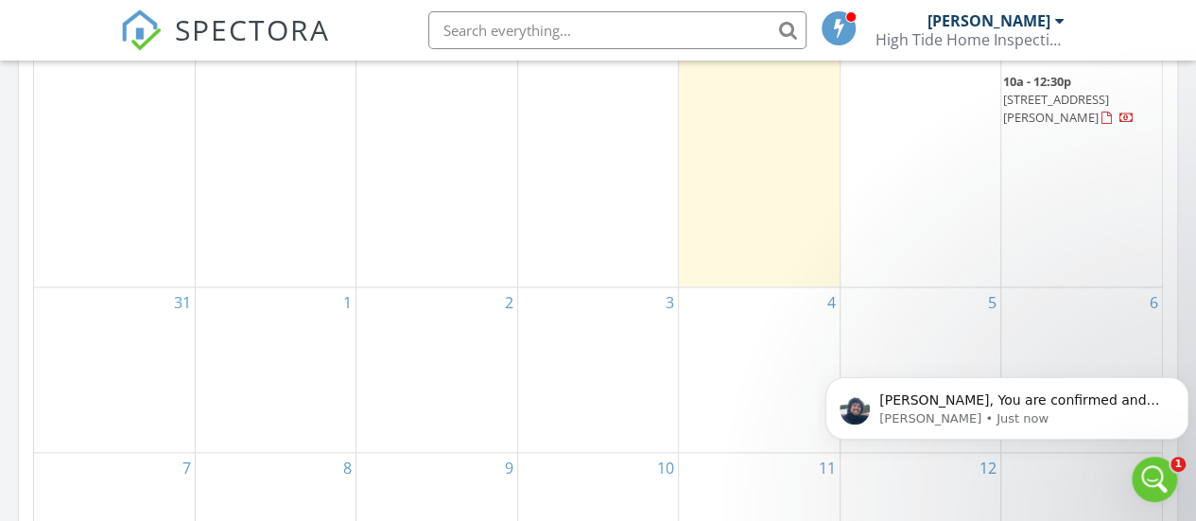
scroll to position [975, 0]
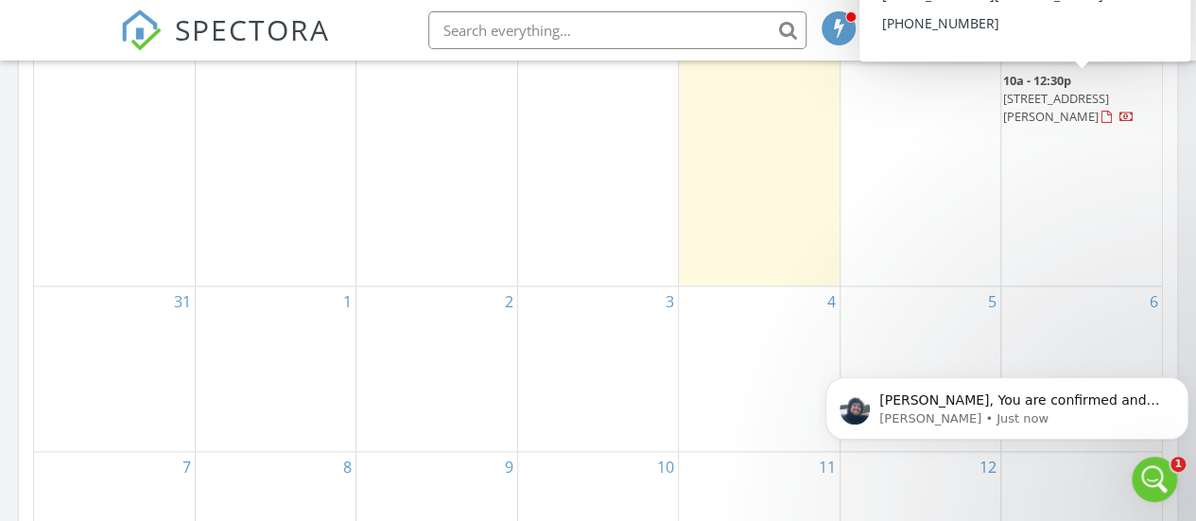
click at [1046, 95] on span "[STREET_ADDRESS][PERSON_NAME]" at bounding box center [1056, 107] width 106 height 35
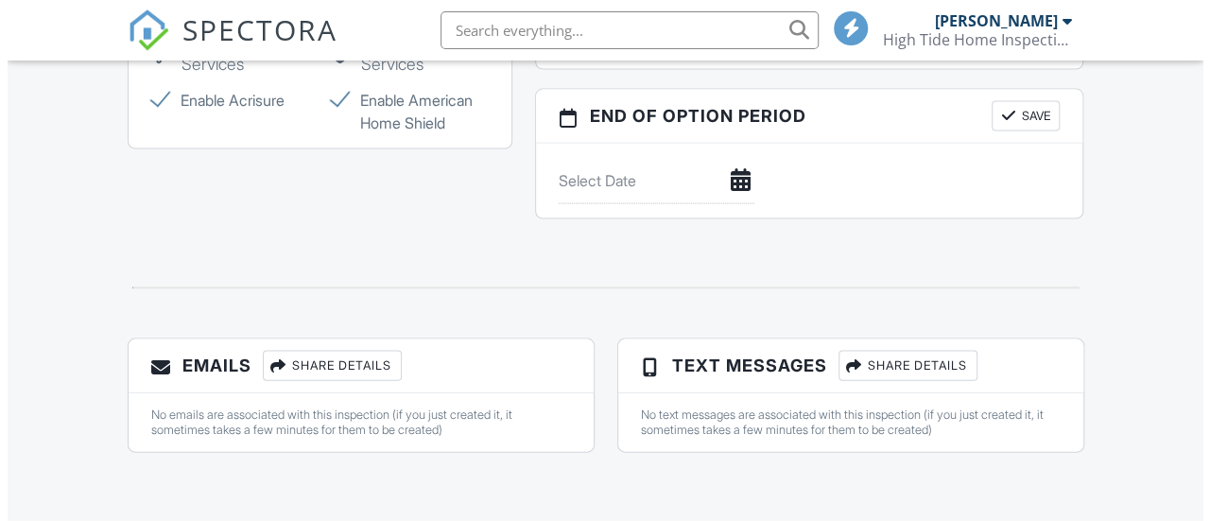
scroll to position [1876, 0]
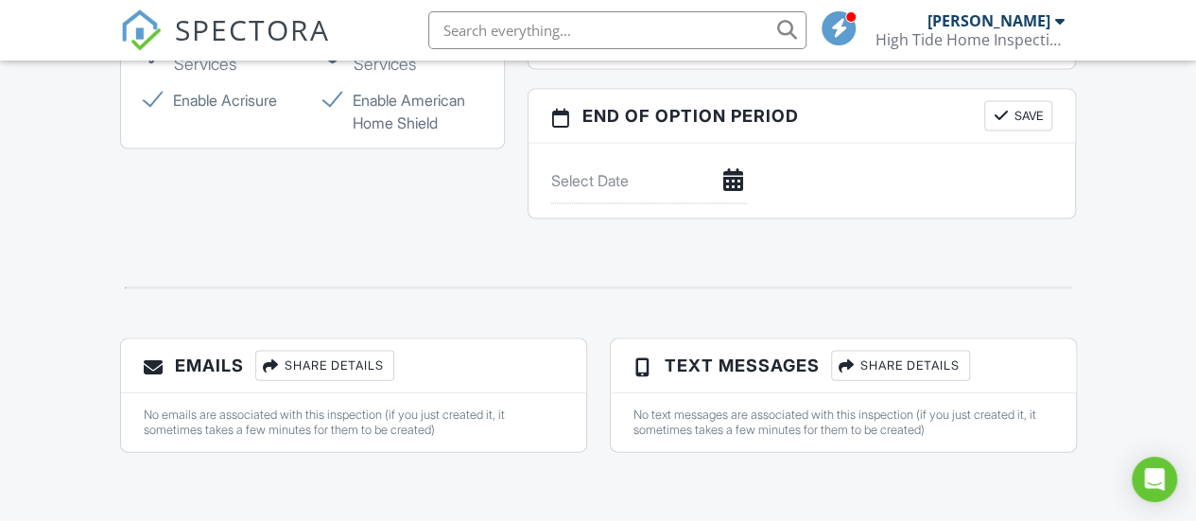
click at [356, 368] on div "Share Details" at bounding box center [324, 366] width 139 height 30
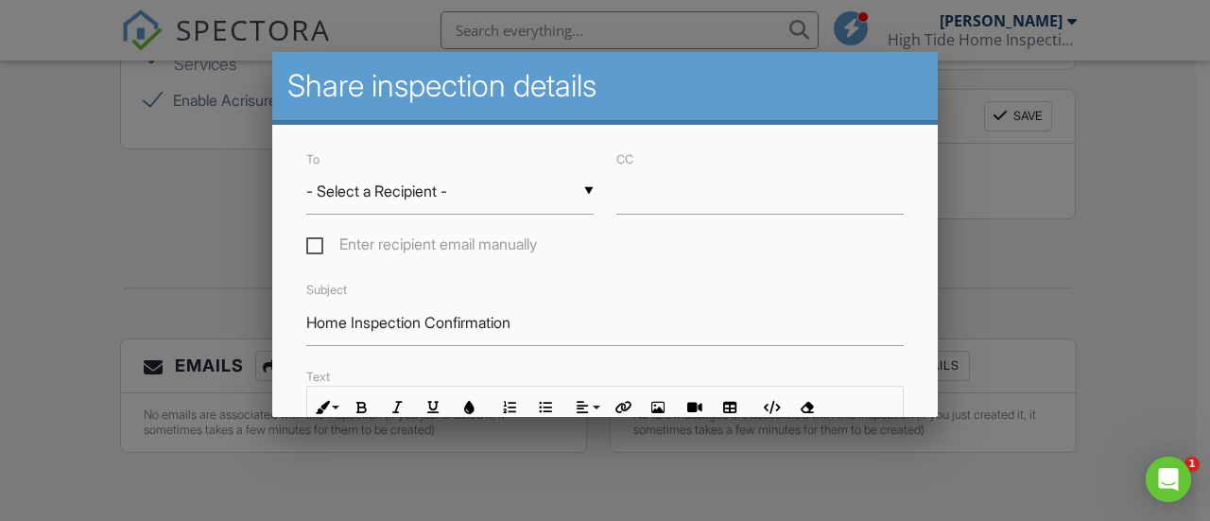
scroll to position [0, 0]
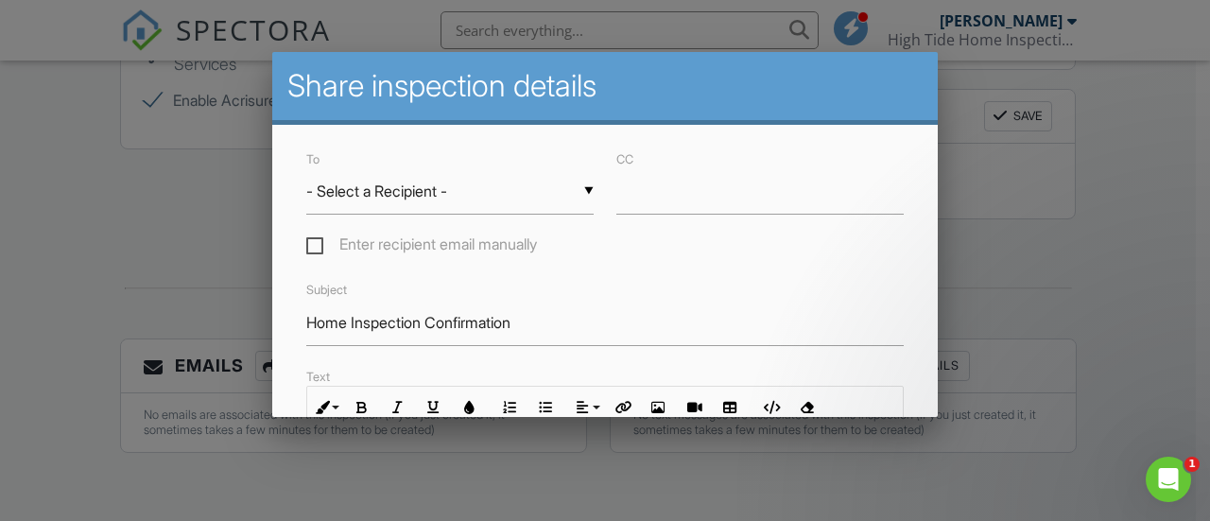
click at [450, 191] on div "▼ - Select a Recipient - - Select a Recipient - [PERSON_NAME] (Client) [PERSON_…" at bounding box center [449, 191] width 287 height 46
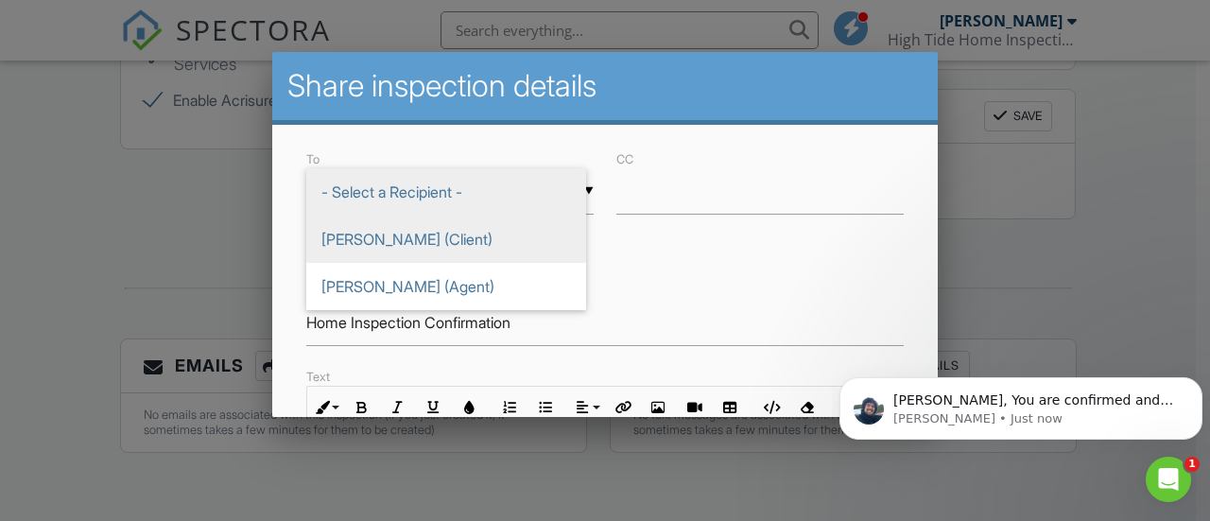
click at [420, 229] on span "[PERSON_NAME] (Client)" at bounding box center [446, 239] width 280 height 47
type input "[PERSON_NAME] (Client)"
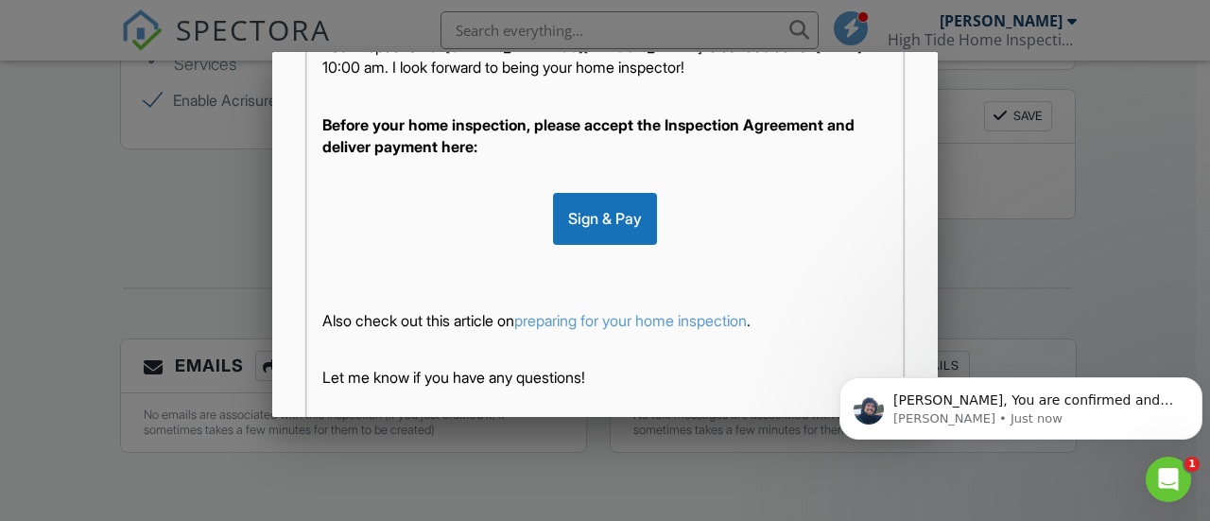
scroll to position [607, 0]
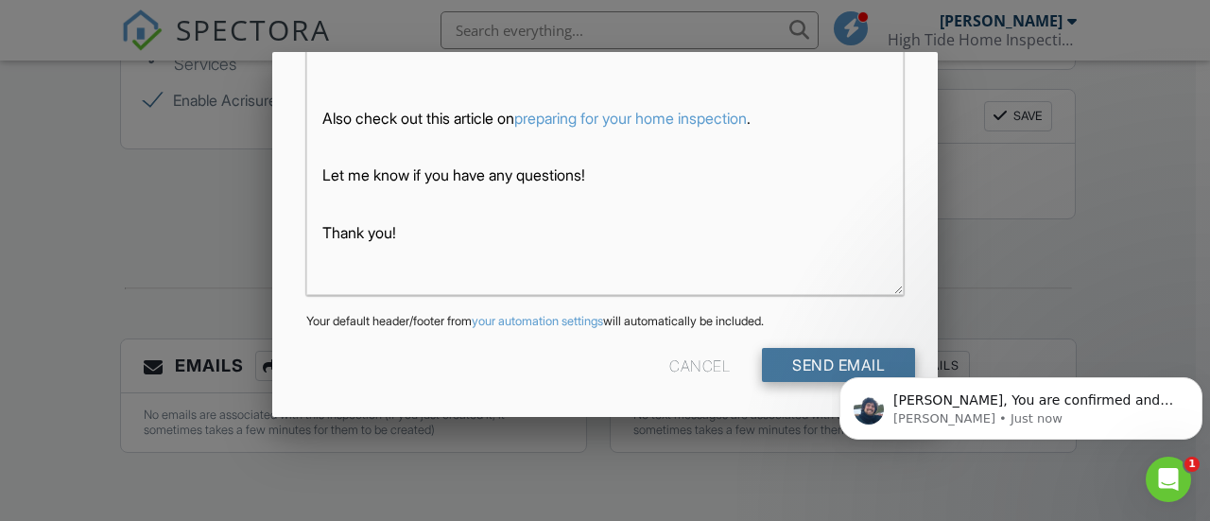
click at [807, 363] on input "Send Email" at bounding box center [838, 365] width 153 height 34
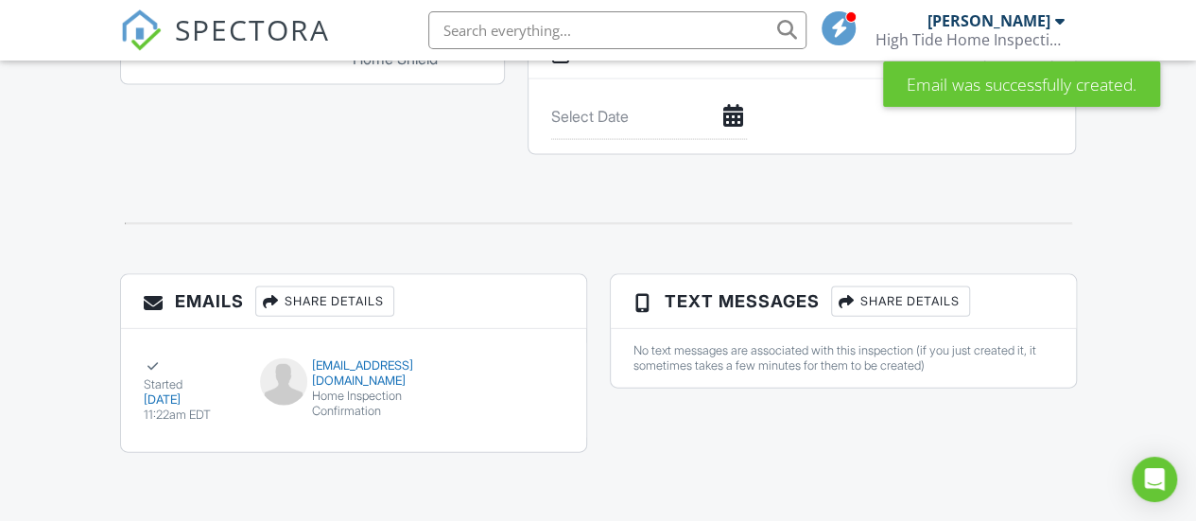
click at [884, 292] on div "Share Details" at bounding box center [900, 301] width 139 height 30
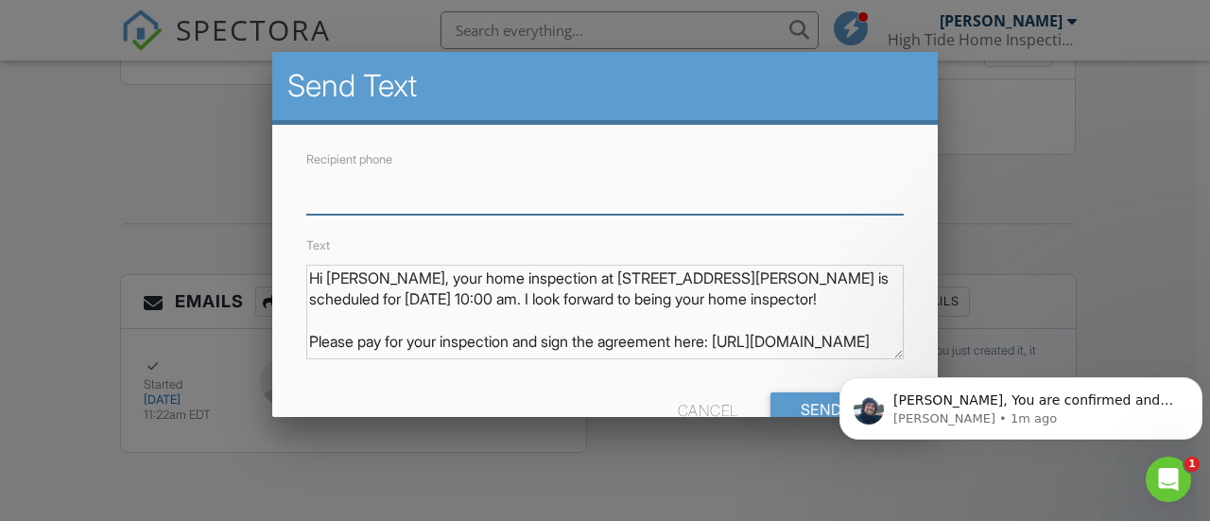
click at [611, 204] on input "Recipient phone" at bounding box center [605, 191] width 598 height 46
type input "6095015239"
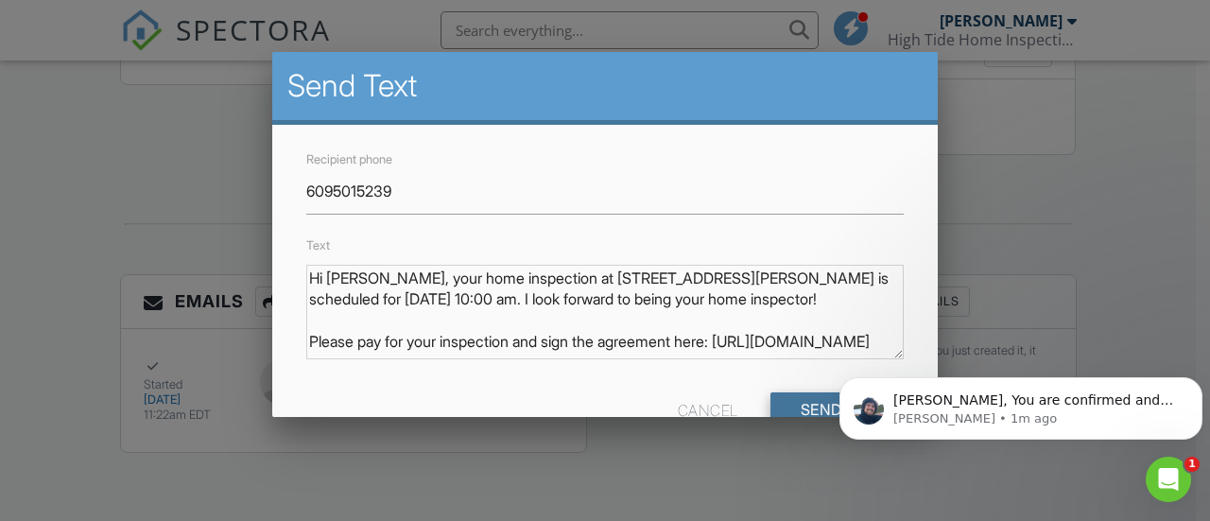
click at [809, 406] on input "Send Text" at bounding box center [844, 409] width 146 height 34
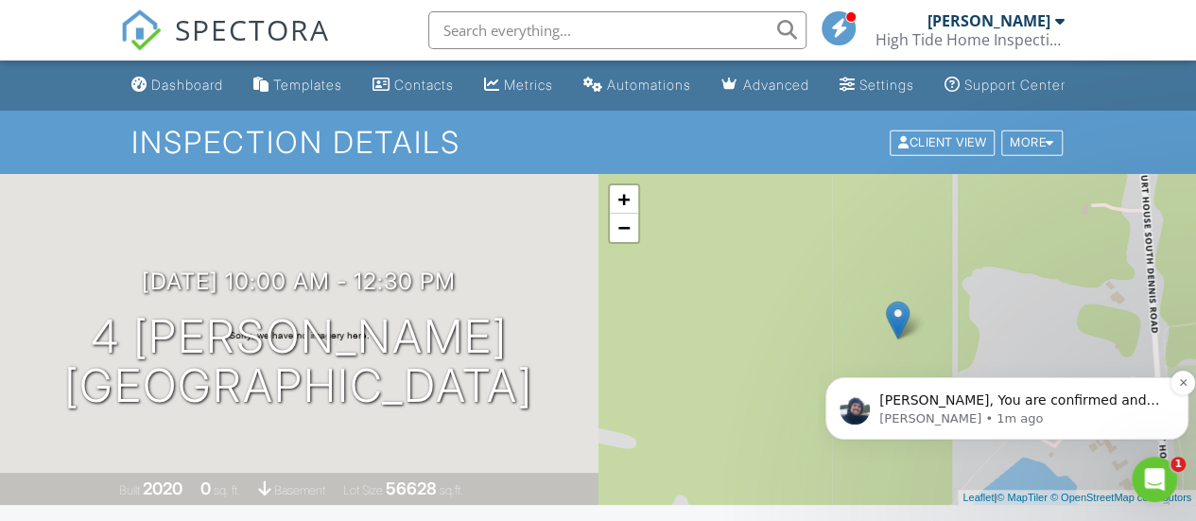
click at [1040, 407] on p "[PERSON_NAME], You are confirmed and ready to go 👍 Can you give it another try …" at bounding box center [1022, 400] width 286 height 19
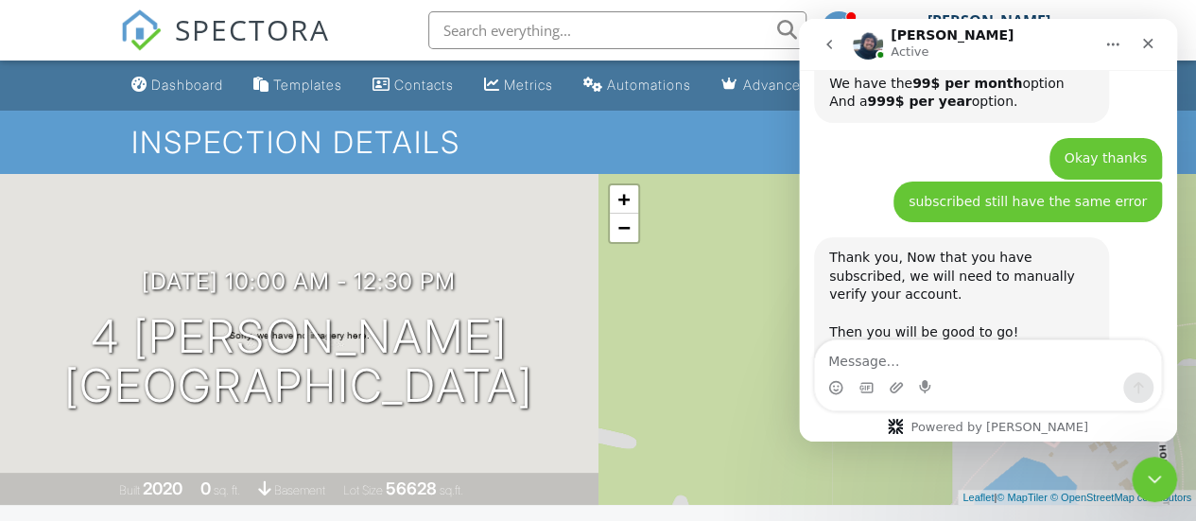
scroll to position [3110, 0]
click at [996, 369] on textarea "Message…" at bounding box center [988, 356] width 346 height 32
type textarea "t"
type textarea "R"
type textarea "Thanks good to go"
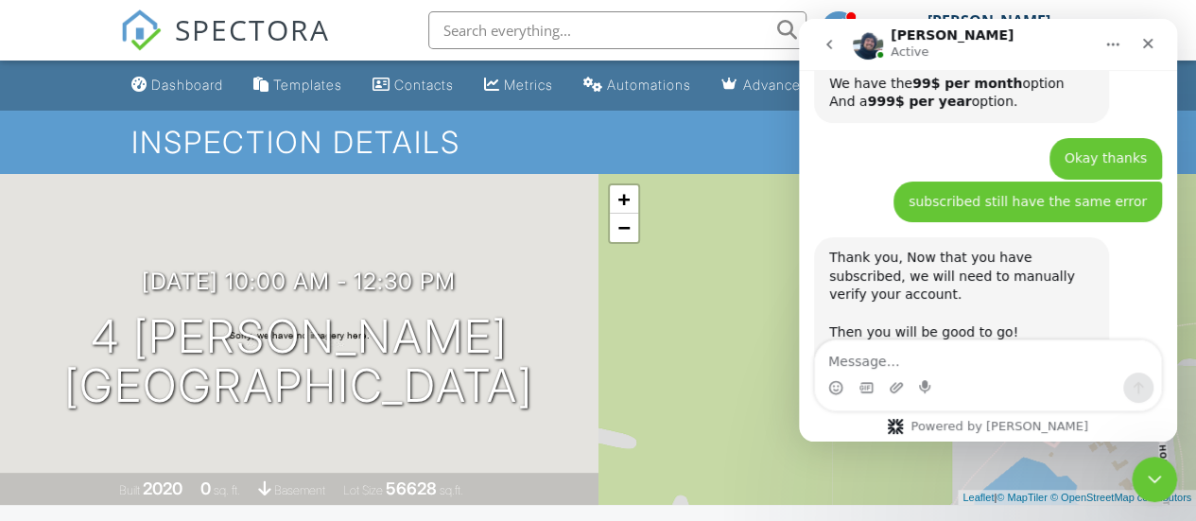
scroll to position [3167, 0]
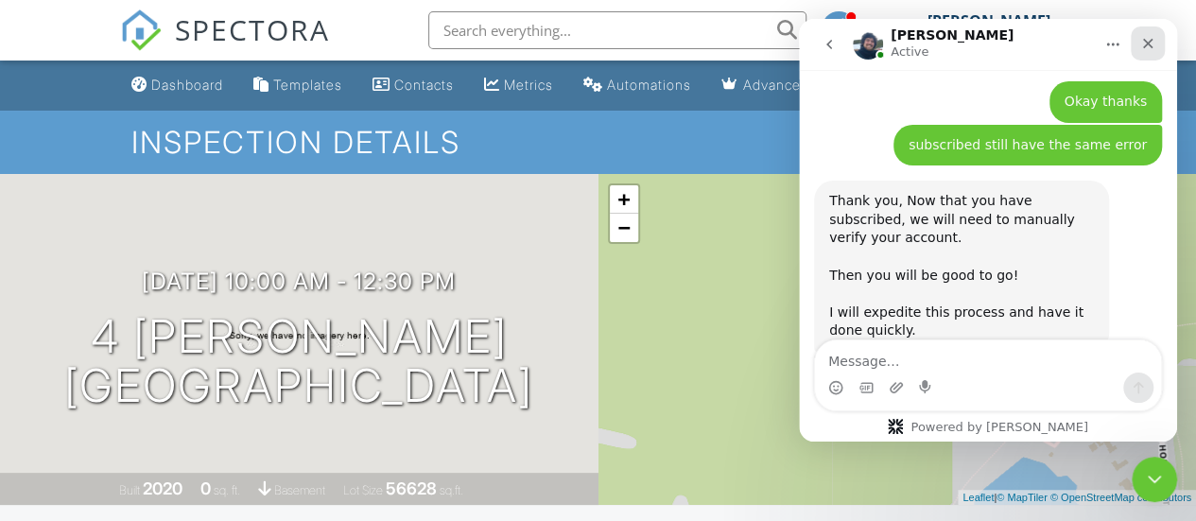
click at [1151, 44] on icon "Close" at bounding box center [1147, 43] width 15 height 15
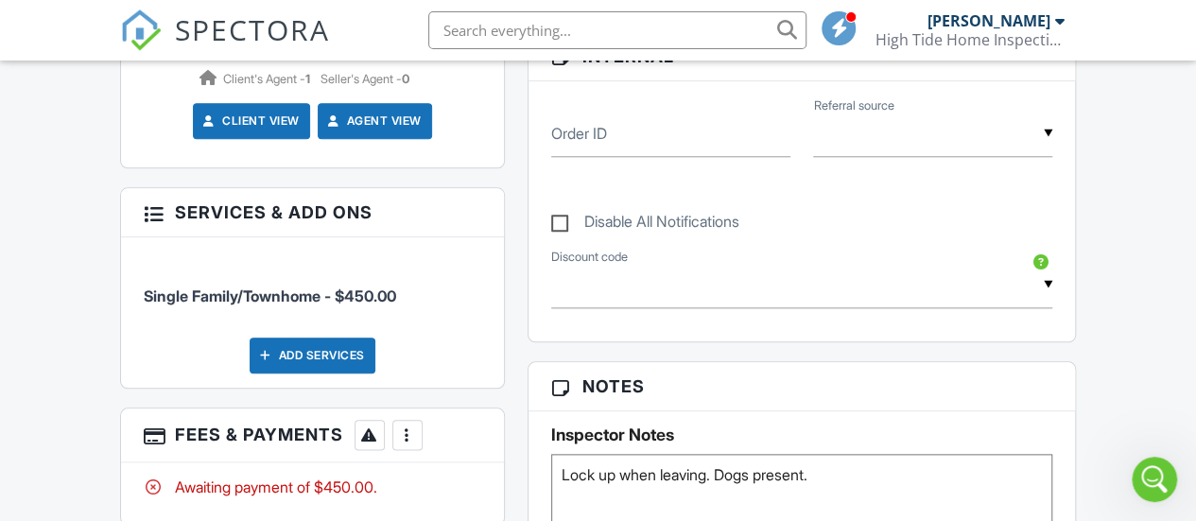
scroll to position [1036, 0]
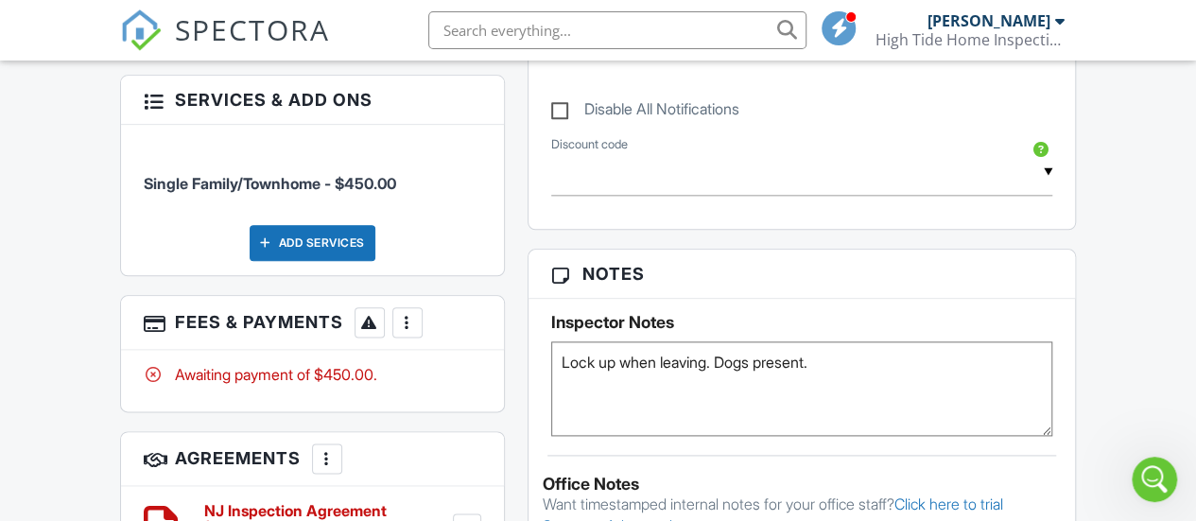
click at [404, 332] on div at bounding box center [407, 322] width 19 height 19
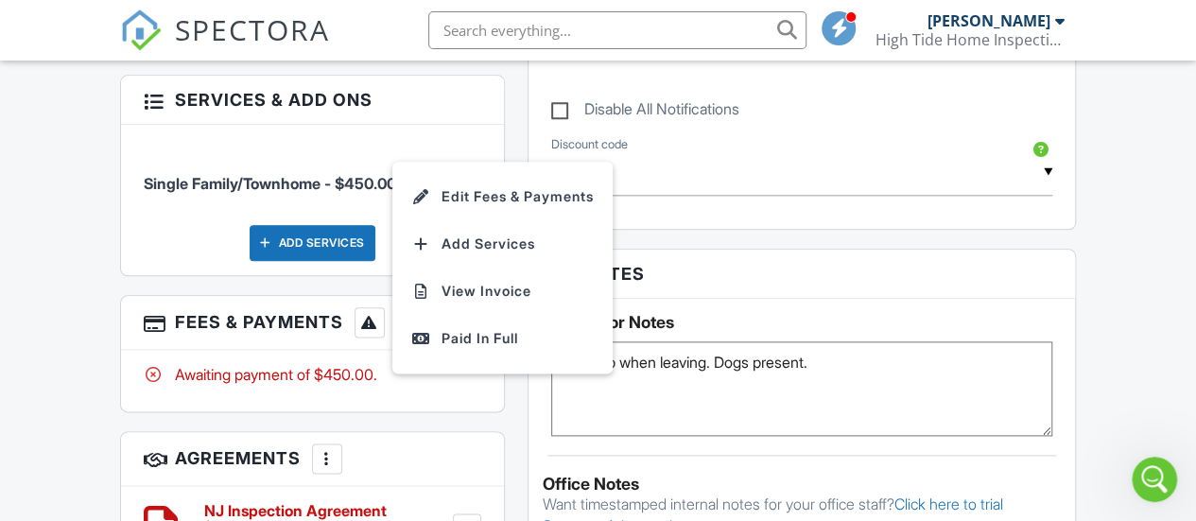
click at [1104, 235] on div "Dashboard Templates Contacts Metrics Automations Advanced Settings Support Cent…" at bounding box center [598, 220] width 1196 height 2393
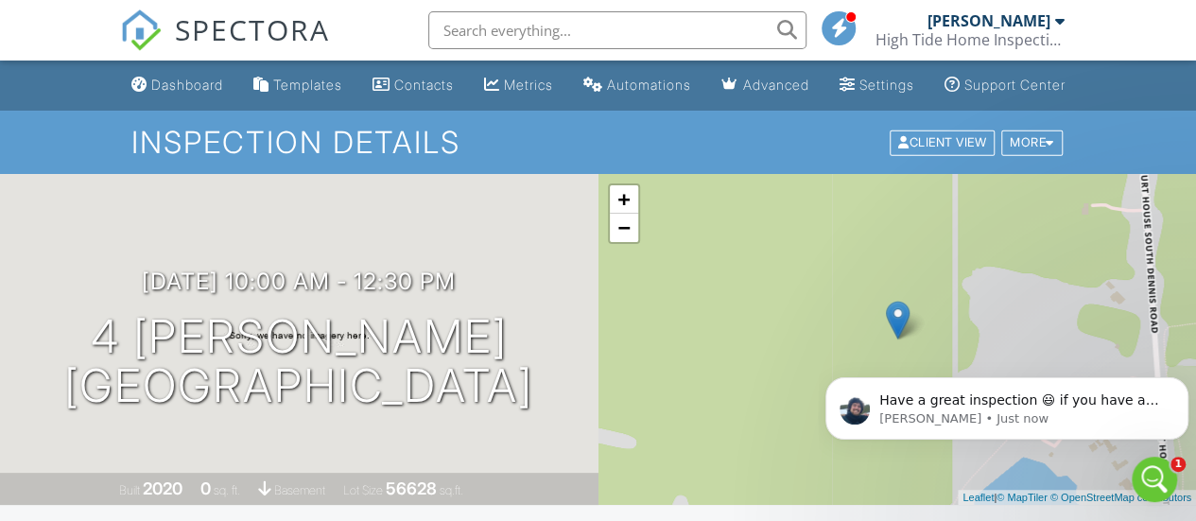
scroll to position [3279, 0]
click at [1120, 405] on p "Have a great inspection 😃 if you have any further questions, please let me know!" at bounding box center [1022, 400] width 286 height 19
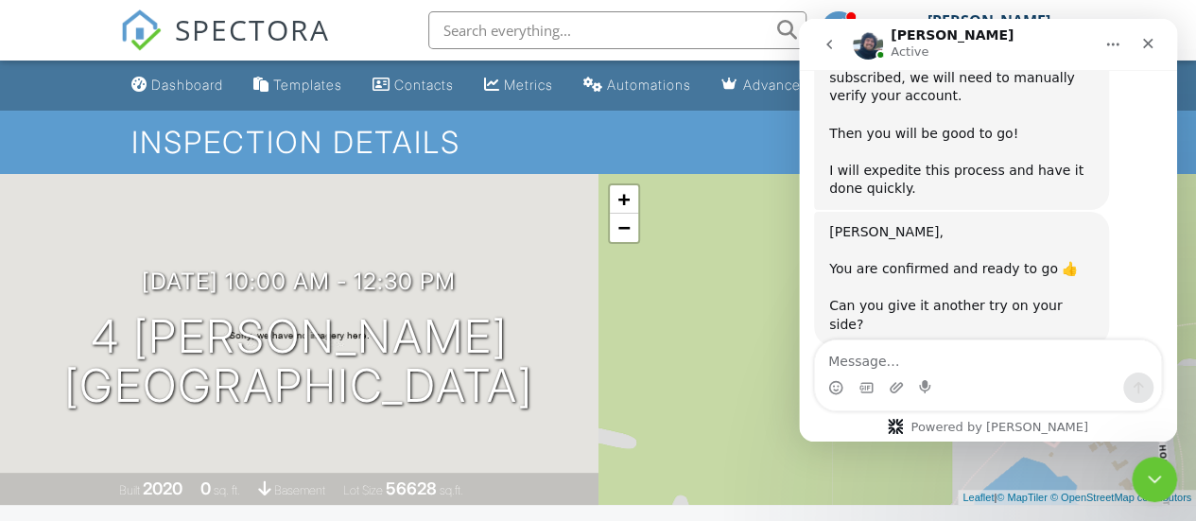
scroll to position [3310, 0]
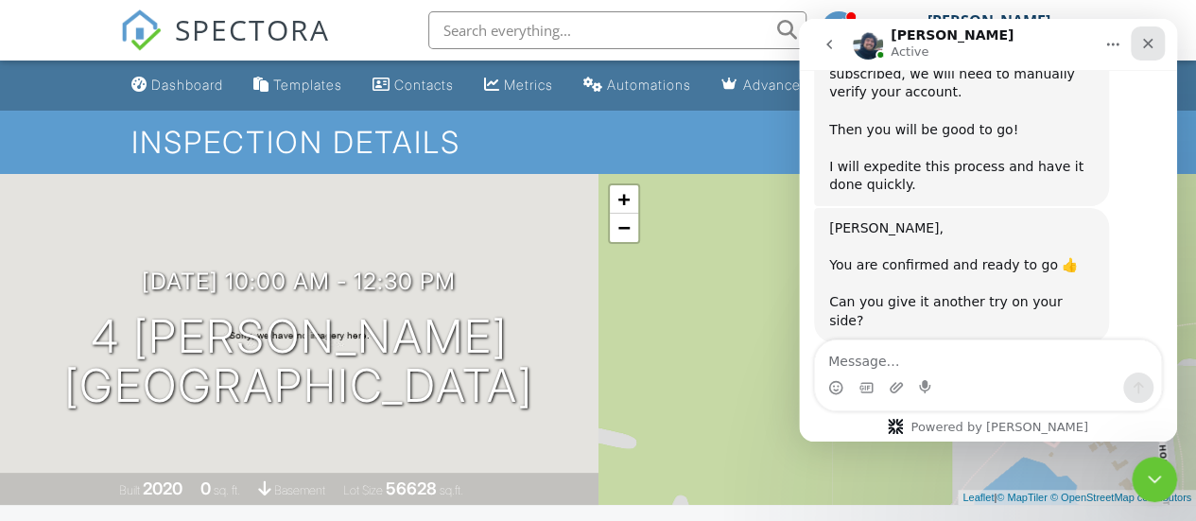
click at [1143, 48] on icon "Close" at bounding box center [1147, 43] width 15 height 15
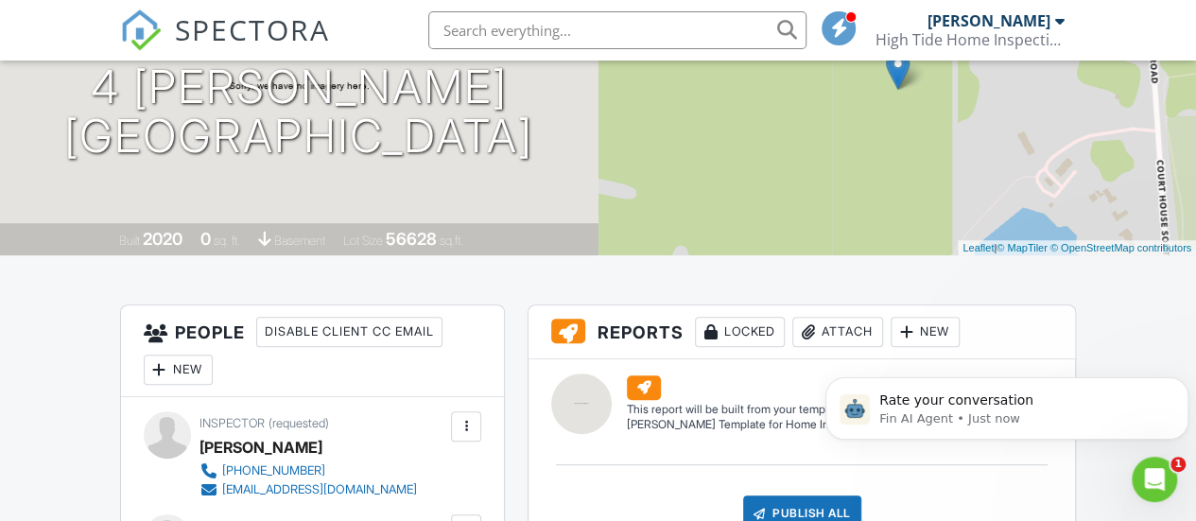
scroll to position [0, 0]
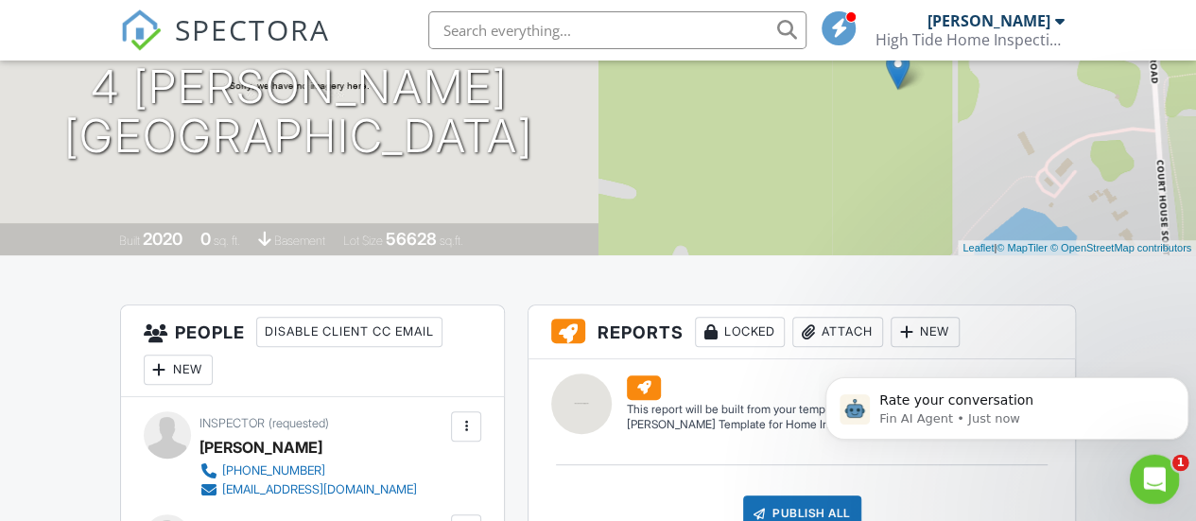
click at [1151, 459] on div "Open Intercom Messenger" at bounding box center [1151, 476] width 62 height 62
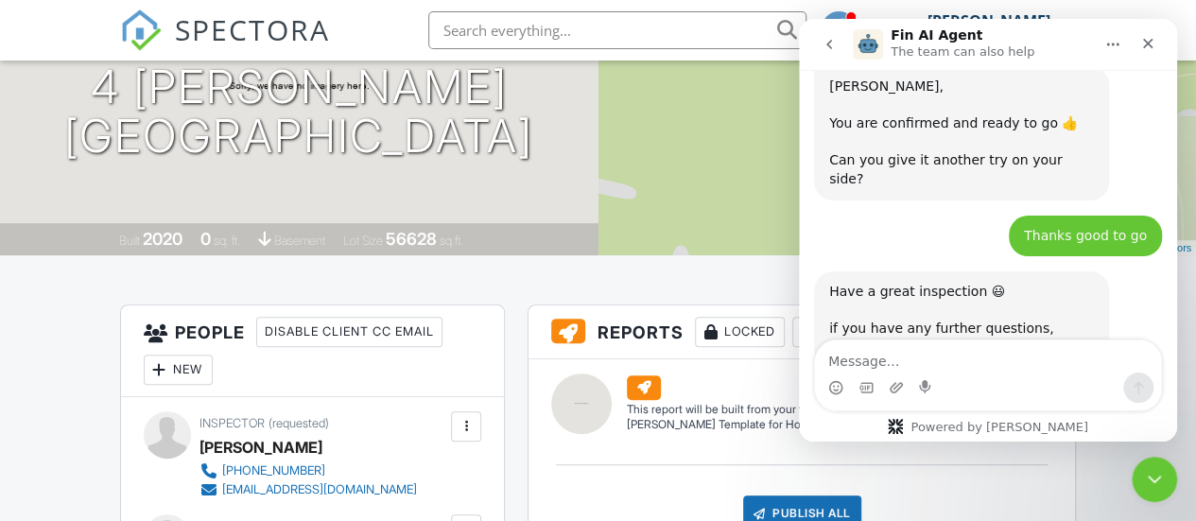
scroll to position [3460, 0]
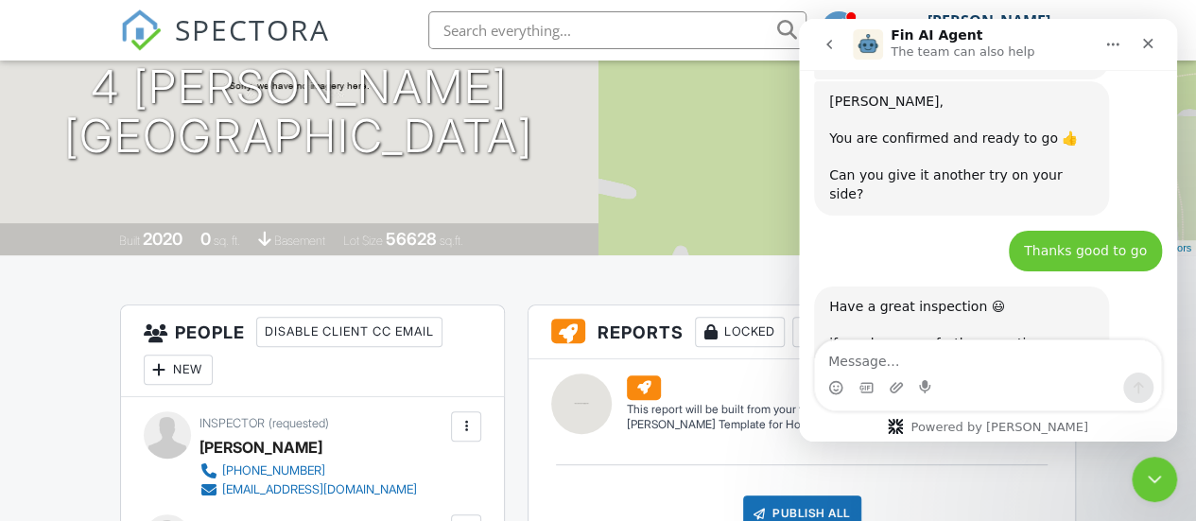
scroll to position [3, 0]
click at [1155, 43] on div "Close" at bounding box center [1148, 43] width 34 height 34
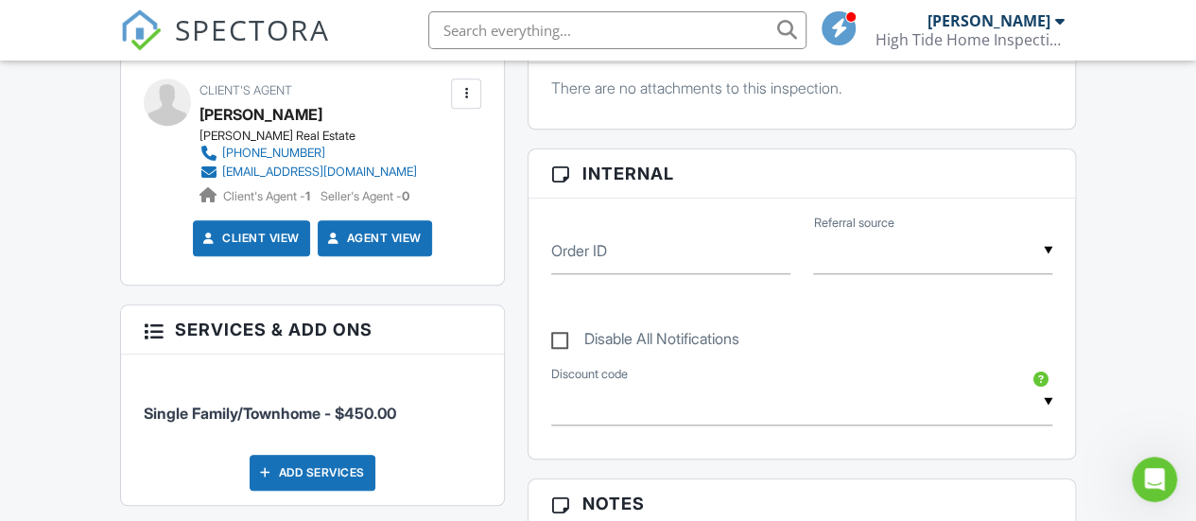
scroll to position [0, 0]
